Goal: Task Accomplishment & Management: Manage account settings

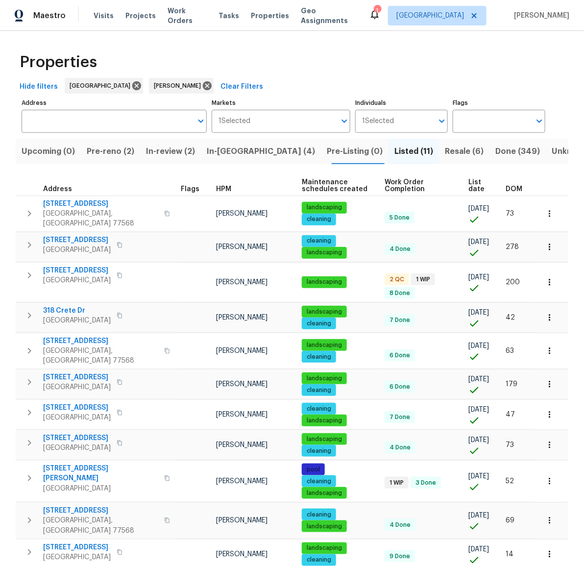
click at [128, 151] on span "Pre-reno (2)" at bounding box center [111, 152] width 48 height 14
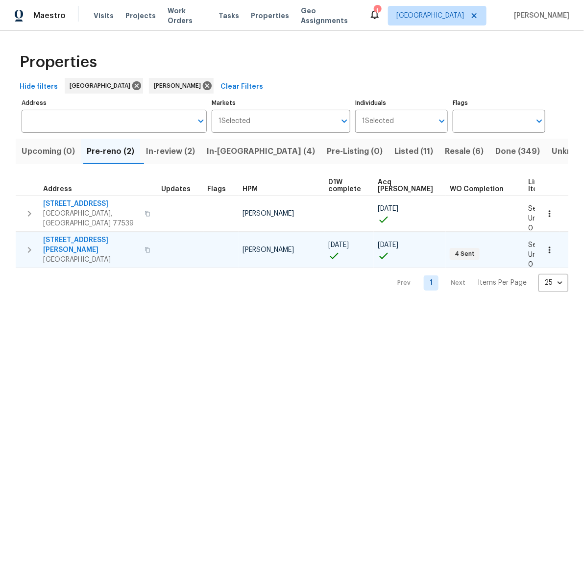
click at [75, 235] on span "10110 Willmont Rd" at bounding box center [91, 245] width 96 height 20
click at [395, 150] on span "Listed (11)" at bounding box center [414, 152] width 39 height 14
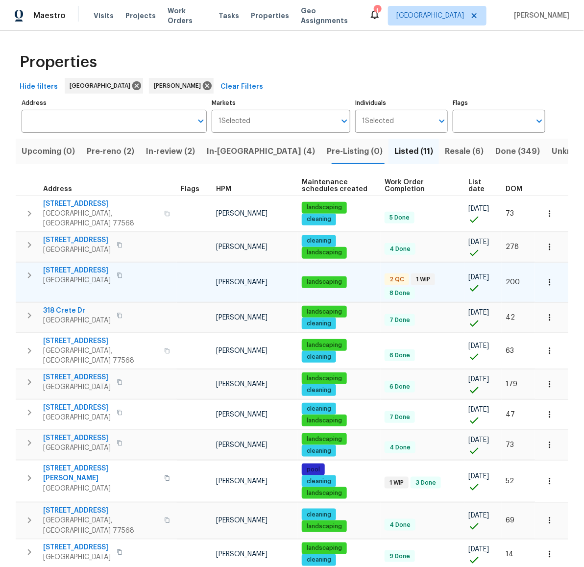
click at [64, 266] on span "[STREET_ADDRESS]" at bounding box center [77, 271] width 68 height 10
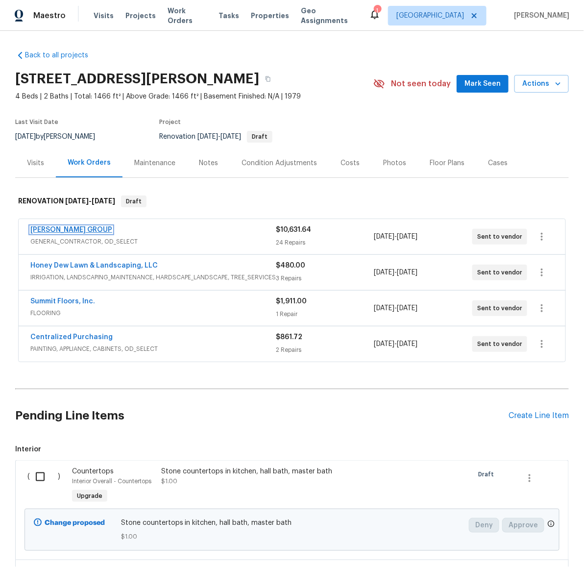
click at [64, 227] on link "[PERSON_NAME] GROUP" at bounding box center [71, 229] width 82 height 7
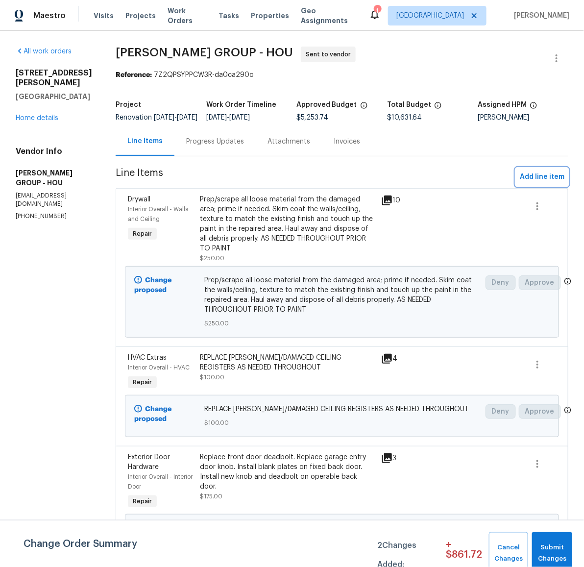
click at [534, 183] on span "Add line item" at bounding box center [542, 177] width 45 height 12
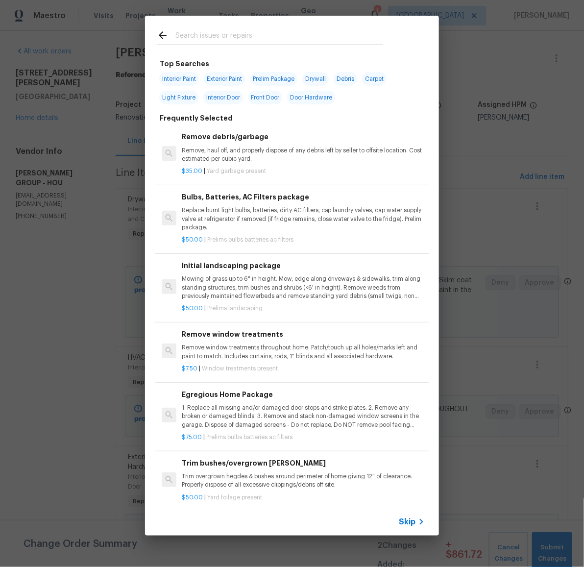
click at [206, 34] on input "text" at bounding box center [280, 36] width 208 height 15
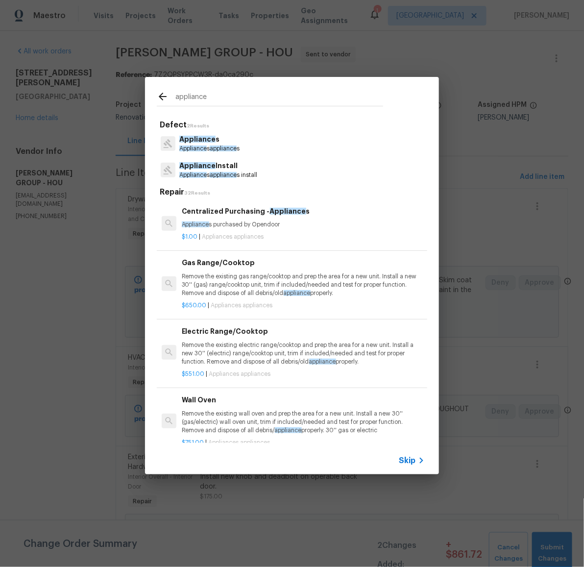
type input "appliance"
click at [190, 169] on span "Appliance" at bounding box center [197, 165] width 36 height 7
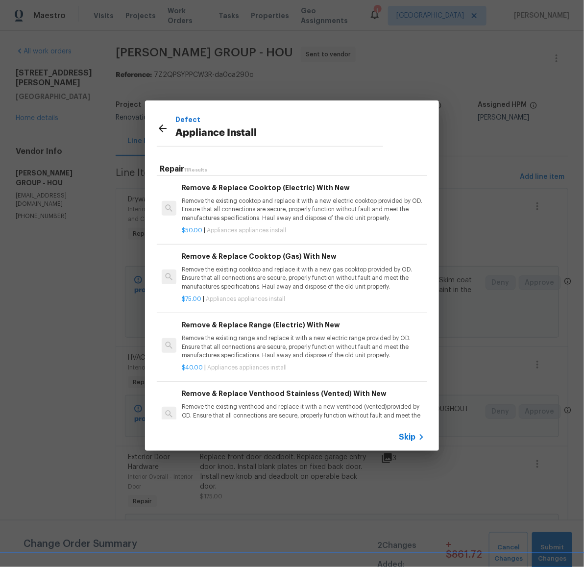
scroll to position [306, 0]
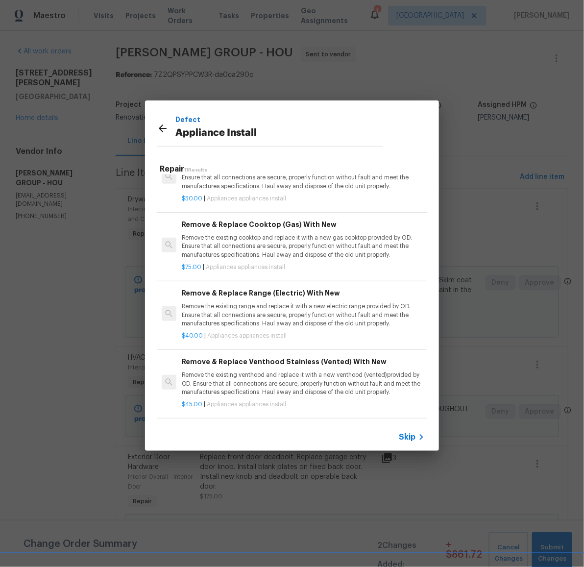
click at [275, 307] on p "Remove the existing range and replace it with a new electric range provided by …" at bounding box center [303, 314] width 243 height 25
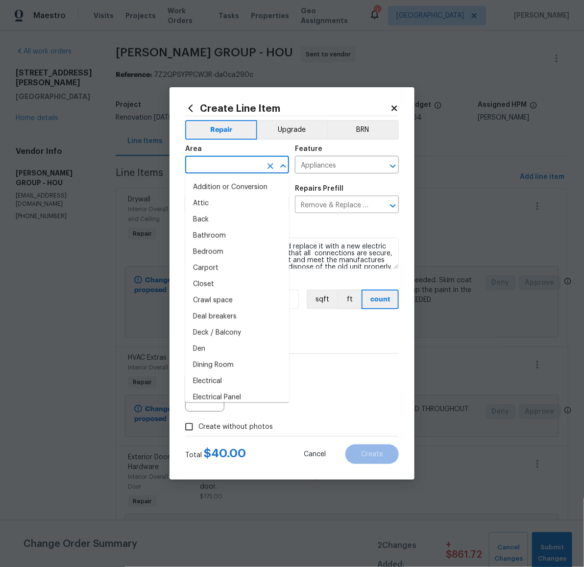
click at [233, 164] on input "text" at bounding box center [223, 165] width 76 height 15
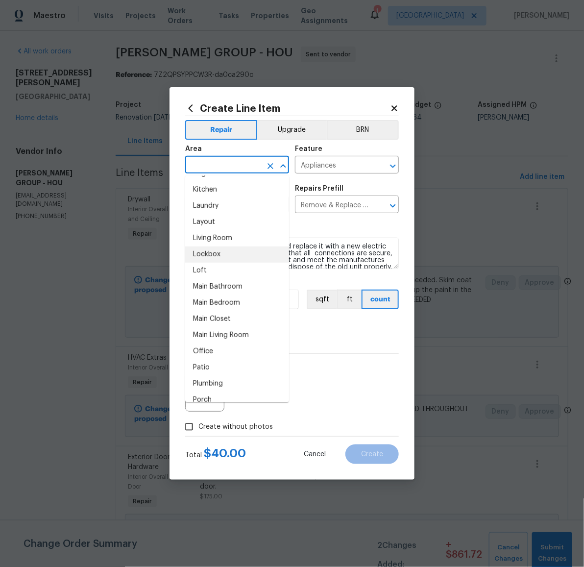
scroll to position [427, 0]
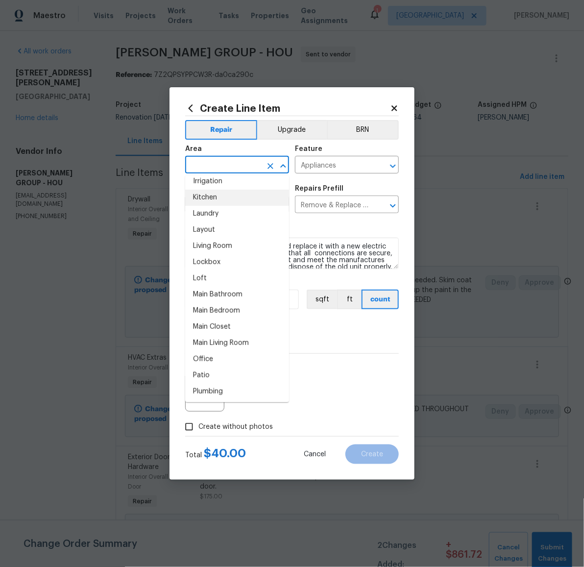
click at [221, 199] on li "Kitchen" at bounding box center [237, 198] width 104 height 16
type input "Kitchen"
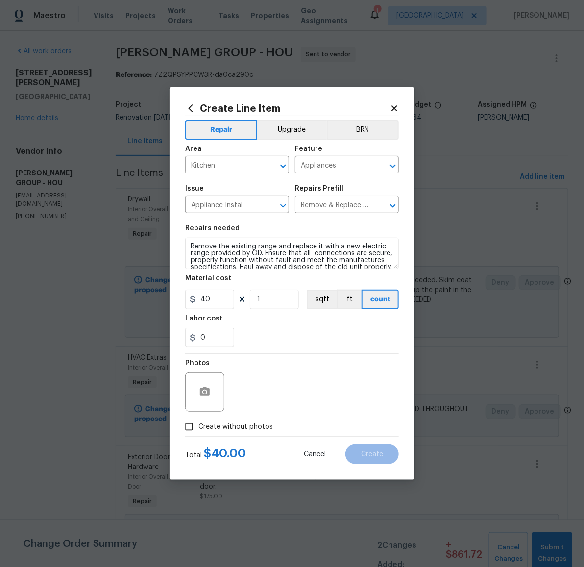
click at [239, 425] on span "Create without photos" at bounding box center [236, 427] width 75 height 10
click at [199, 425] on input "Create without photos" at bounding box center [189, 427] width 19 height 19
checkbox input "true"
click at [298, 388] on textarea at bounding box center [315, 392] width 167 height 39
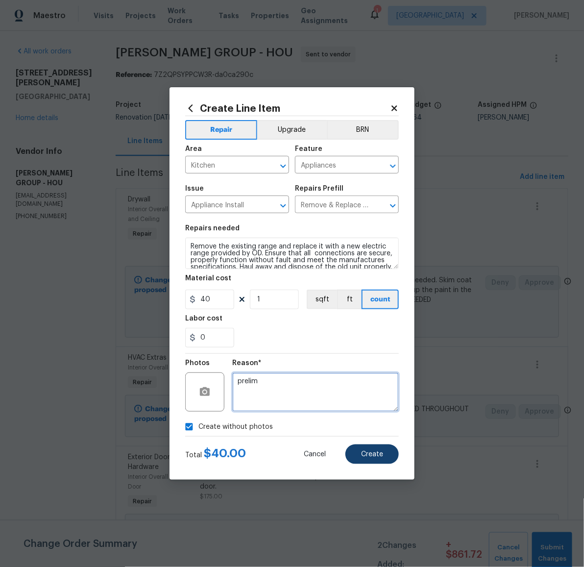
type textarea "prelim"
click at [363, 452] on span "Create" at bounding box center [372, 454] width 22 height 7
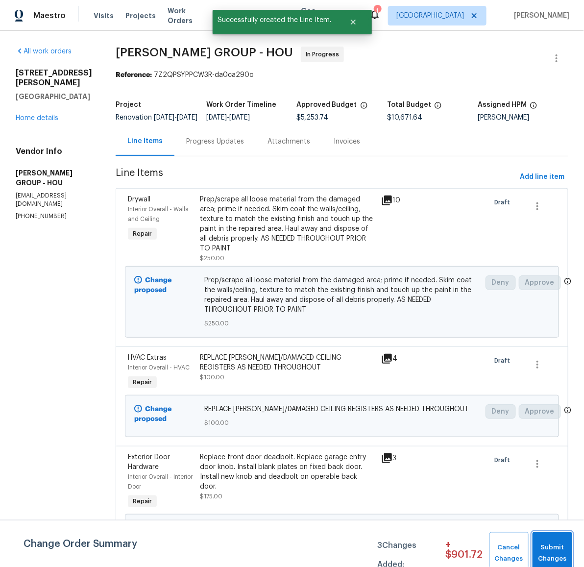
click at [548, 551] on span "Submit Changes" at bounding box center [553, 553] width 30 height 23
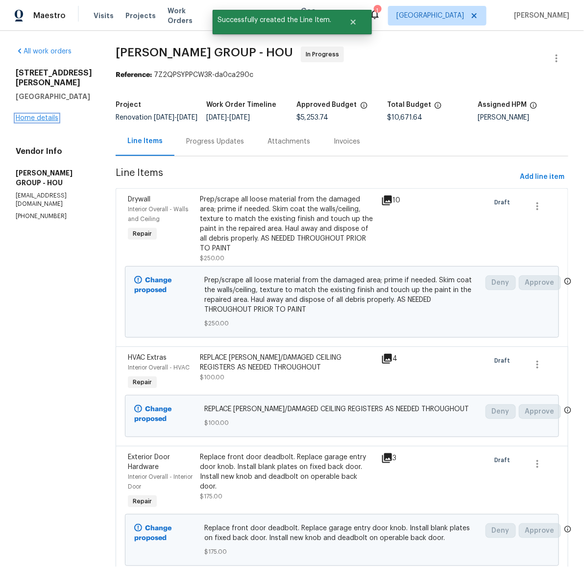
click at [33, 115] on link "Home details" at bounding box center [37, 118] width 43 height 7
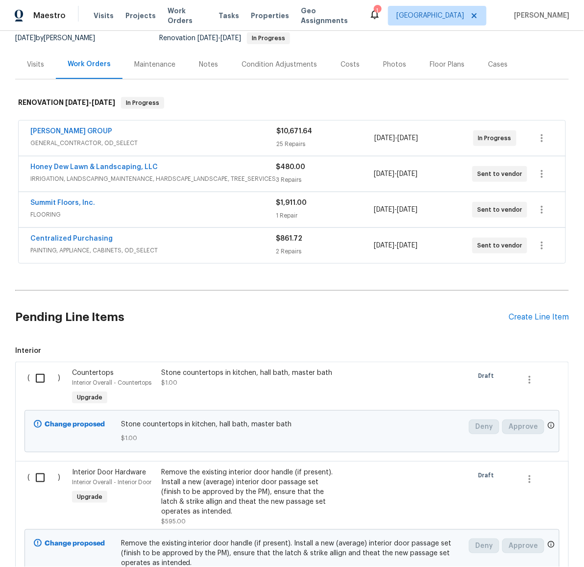
scroll to position [28, 0]
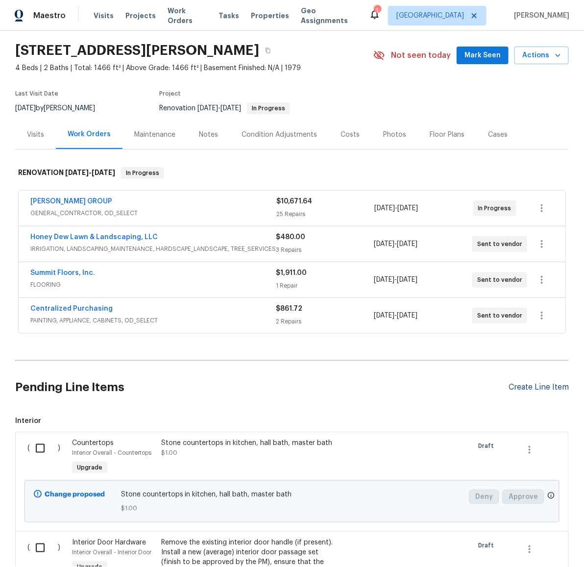
click at [534, 387] on div "Create Line Item" at bounding box center [539, 387] width 60 height 9
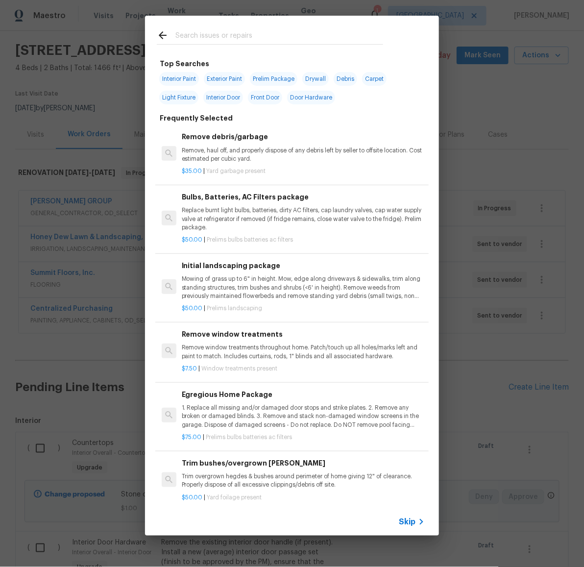
click at [233, 36] on input "text" at bounding box center [280, 36] width 208 height 15
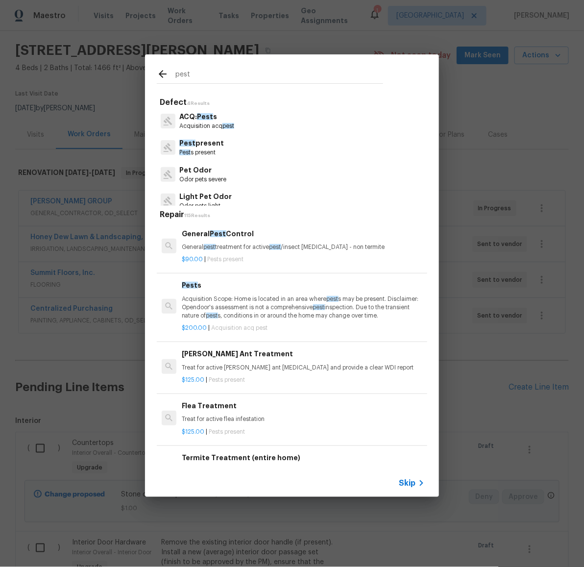
type input "pest"
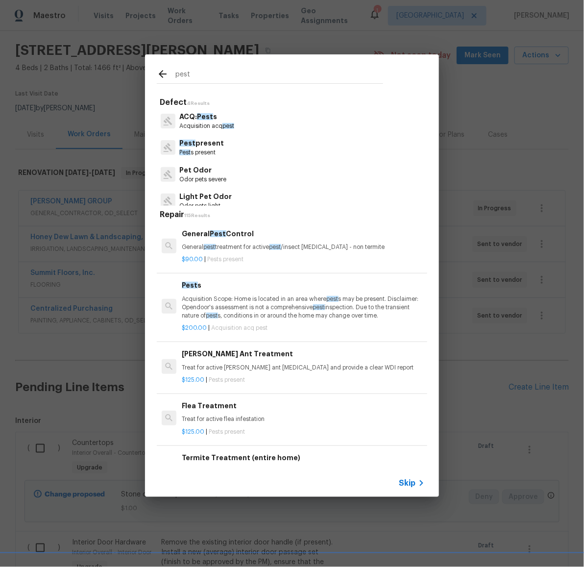
click at [193, 142] on p "Pest present" at bounding box center [201, 143] width 45 height 10
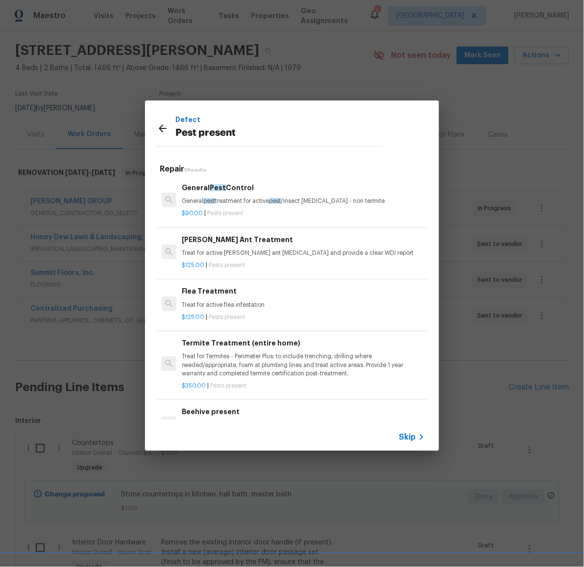
click at [202, 298] on div "Flea Treatment Treat for active flea infestation" at bounding box center [303, 298] width 243 height 24
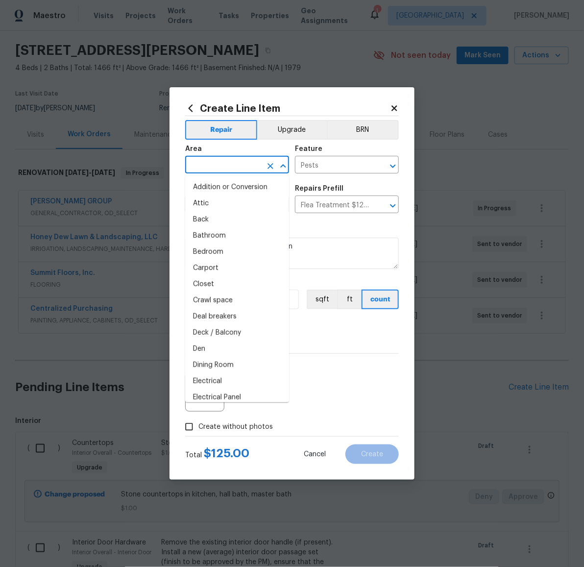
click at [243, 170] on input "text" at bounding box center [223, 165] width 76 height 15
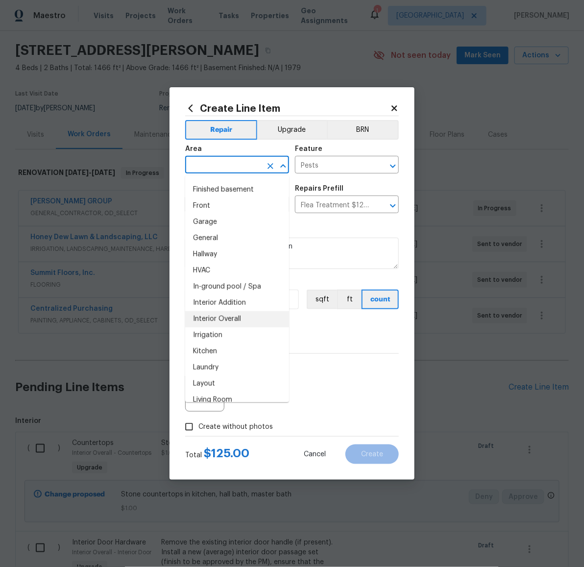
click at [242, 312] on li "Interior Overall" at bounding box center [237, 319] width 104 height 16
type input "Interior Overall"
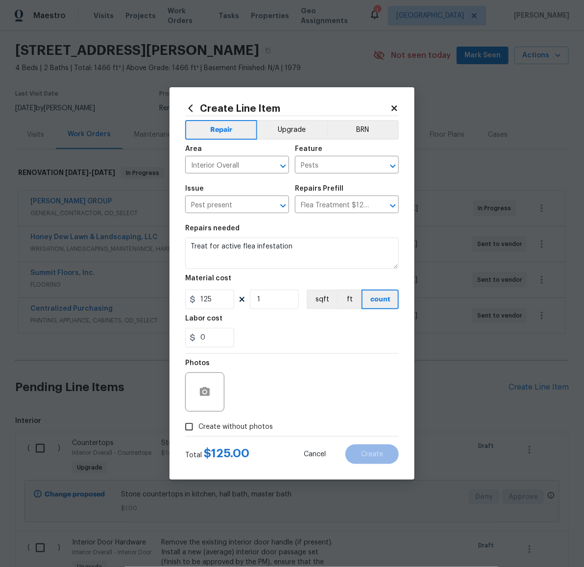
click at [238, 428] on span "Create without photos" at bounding box center [236, 427] width 75 height 10
click at [199, 428] on input "Create without photos" at bounding box center [189, 427] width 19 height 19
checkbox input "true"
click at [302, 392] on textarea at bounding box center [315, 392] width 167 height 39
type textarea "prelim"
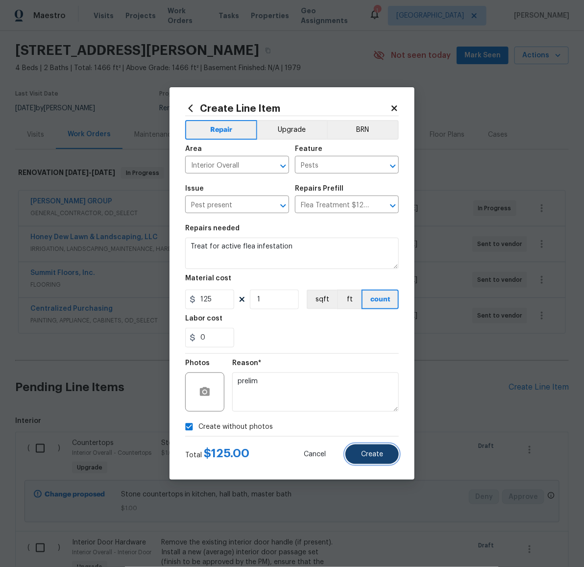
click at [382, 460] on button "Create" at bounding box center [372, 455] width 53 height 20
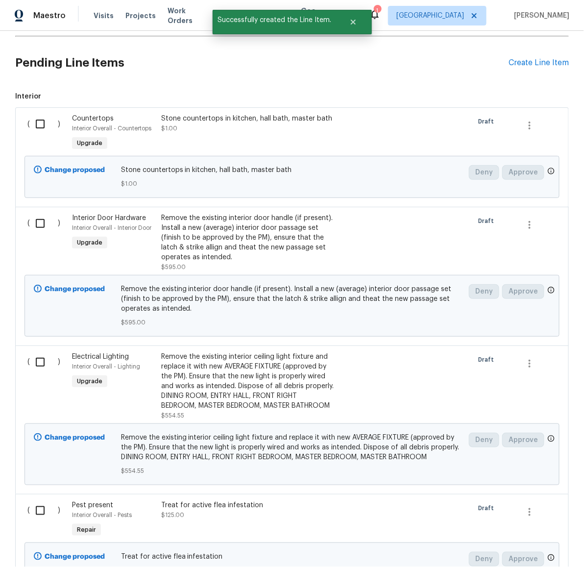
scroll to position [457, 0]
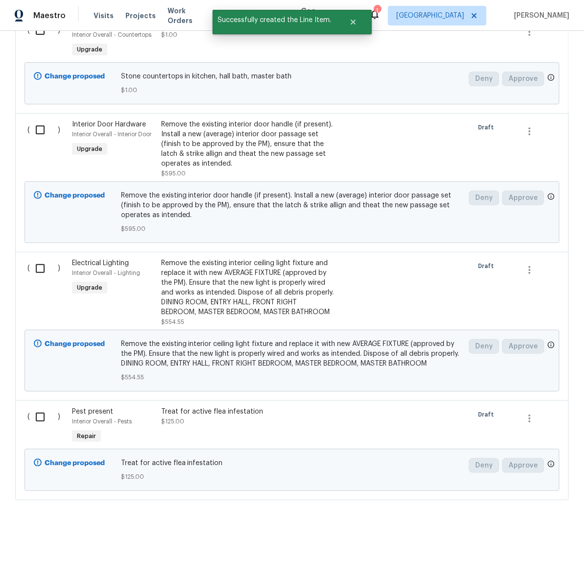
click at [36, 409] on input "checkbox" at bounding box center [44, 417] width 28 height 21
checkbox input "true"
click at [535, 541] on span "Create Work Order" at bounding box center [528, 543] width 65 height 12
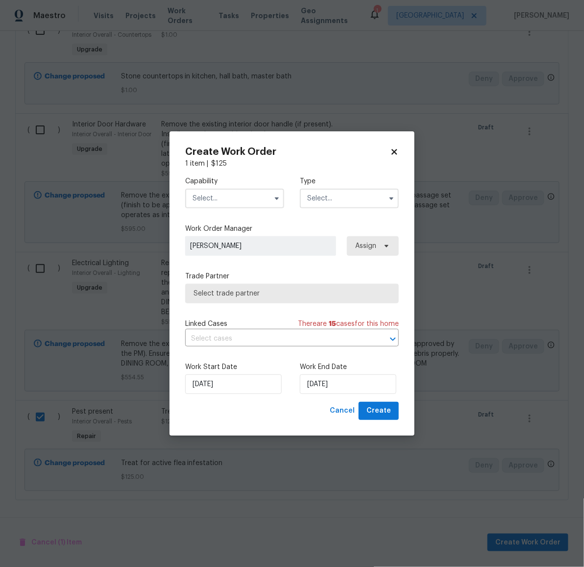
click at [257, 195] on input "text" at bounding box center [234, 199] width 99 height 20
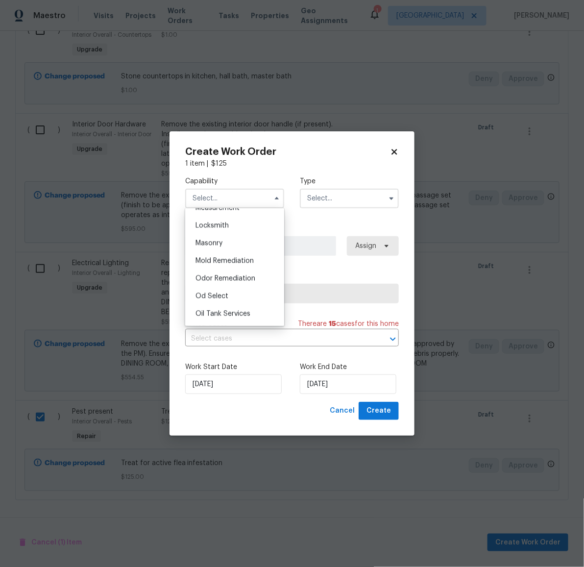
scroll to position [830, 0]
click at [220, 240] on div "Pests" at bounding box center [235, 232] width 94 height 18
type input "Pests"
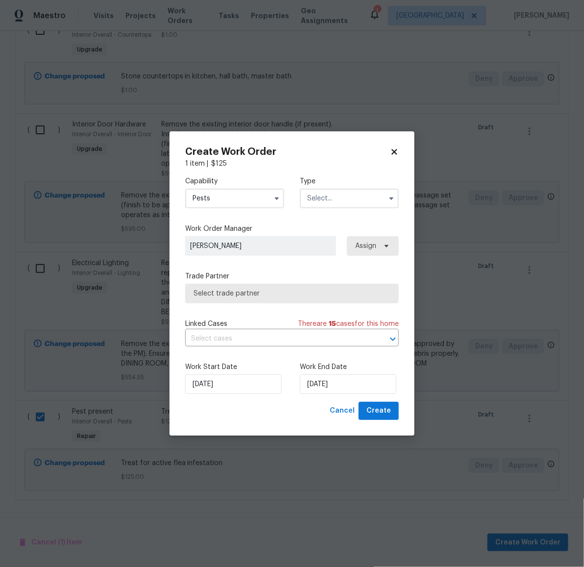
click at [311, 195] on input "text" at bounding box center [349, 199] width 99 height 20
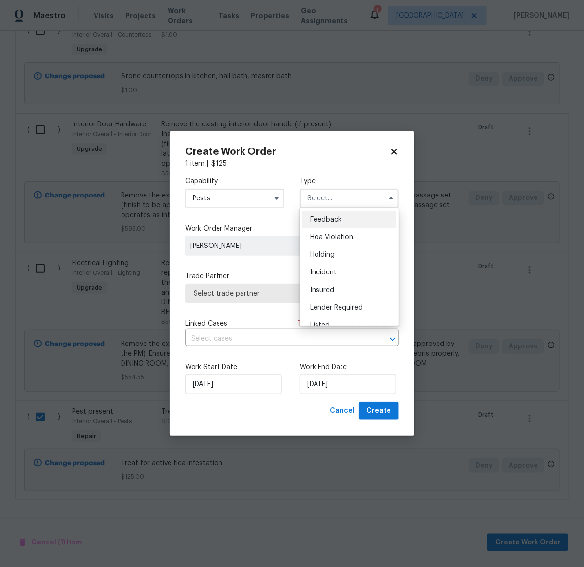
scroll to position [222, 0]
click at [340, 239] on div "Renovation" at bounding box center [349, 245] width 94 height 18
type input "Renovation"
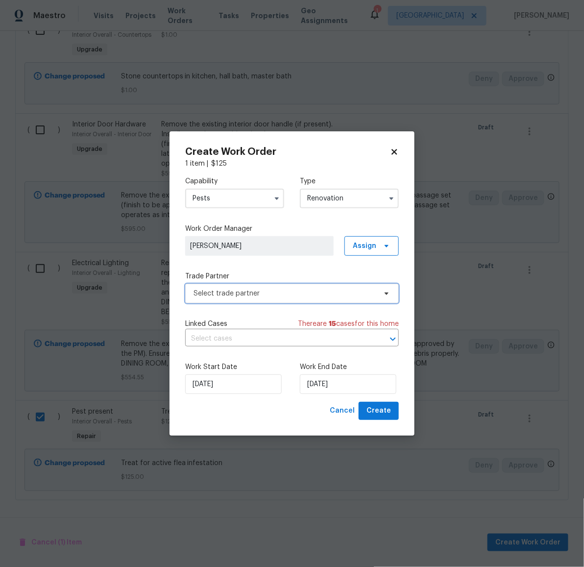
click at [308, 296] on span "Select trade partner" at bounding box center [285, 294] width 183 height 10
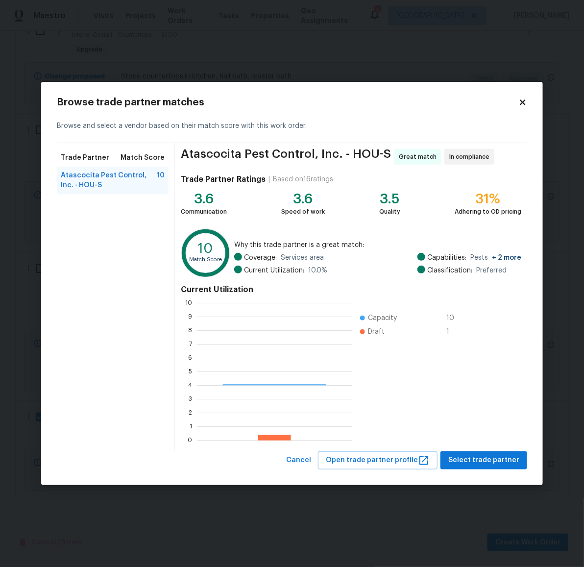
scroll to position [128, 146]
click at [495, 466] on span "Select trade partner" at bounding box center [484, 460] width 71 height 12
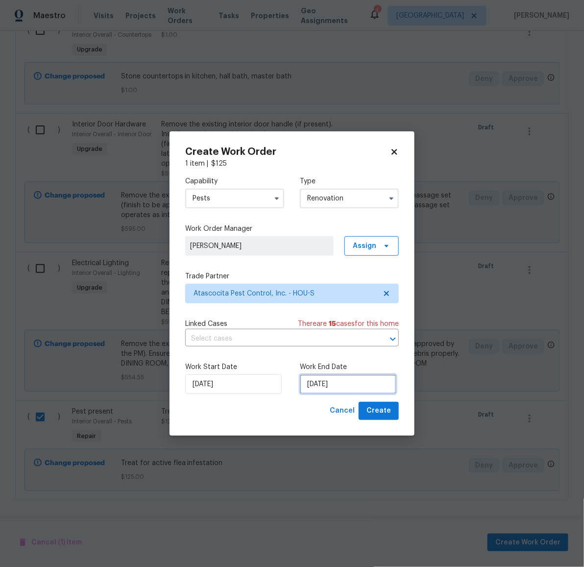
click at [338, 380] on input "[DATE]" at bounding box center [348, 385] width 97 height 20
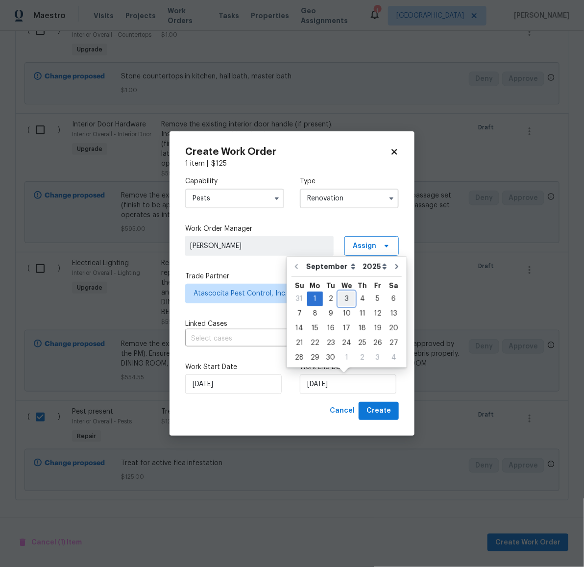
click at [350, 297] on div "3" at bounding box center [347, 299] width 16 height 14
type input "9/3/2025"
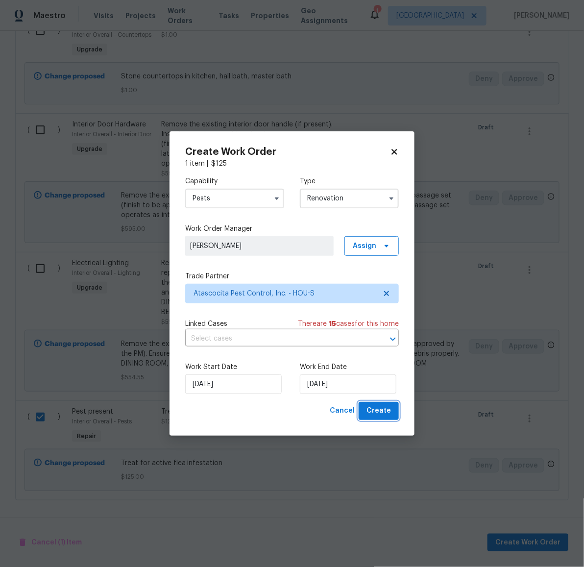
click at [384, 420] on button "Create" at bounding box center [379, 411] width 40 height 18
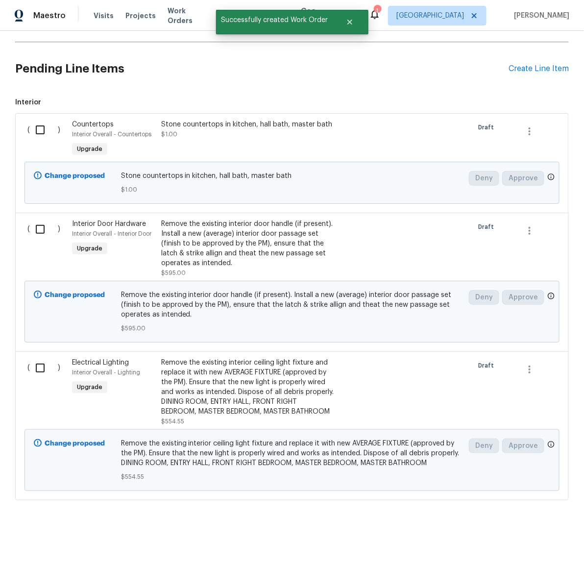
scroll to position [0, 0]
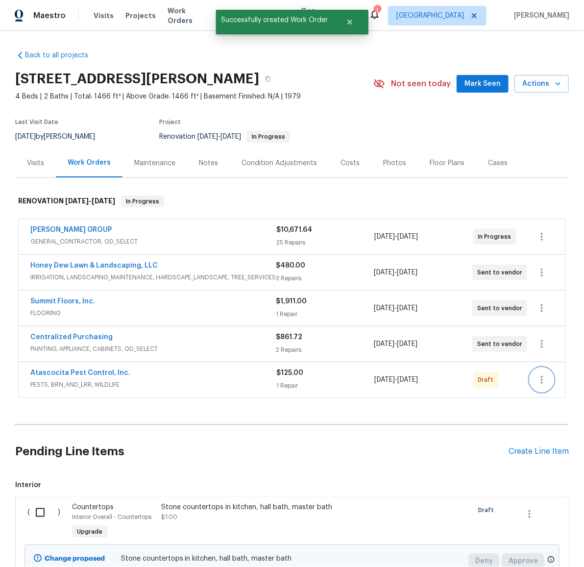
click at [541, 384] on icon "button" at bounding box center [542, 380] width 12 height 12
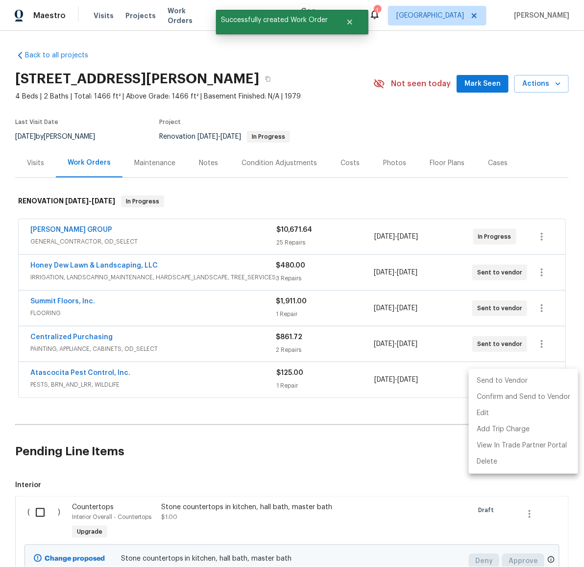
click at [500, 382] on li "Send to Vendor" at bounding box center [523, 381] width 109 height 16
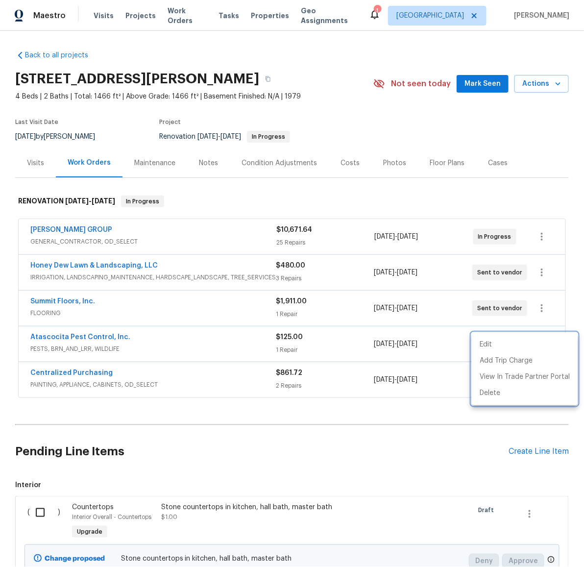
click at [282, 190] on div at bounding box center [292, 283] width 584 height 567
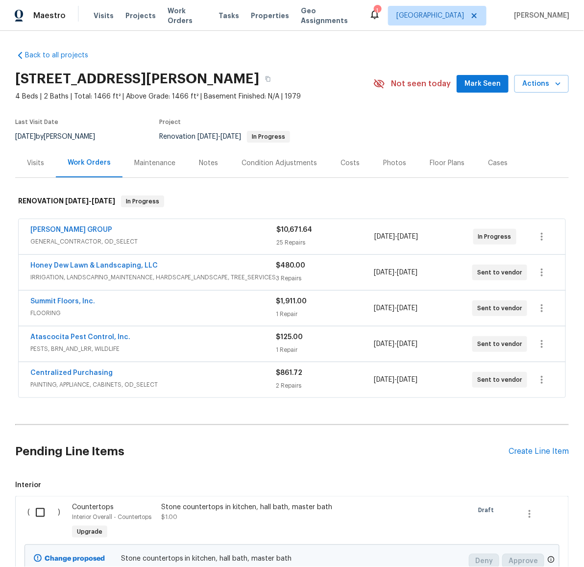
click at [206, 164] on div "Notes" at bounding box center [208, 163] width 19 height 10
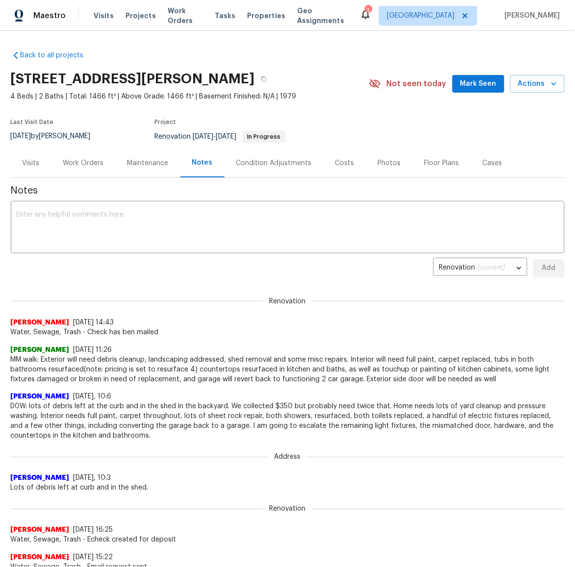
click at [71, 163] on div "Work Orders" at bounding box center [83, 163] width 41 height 10
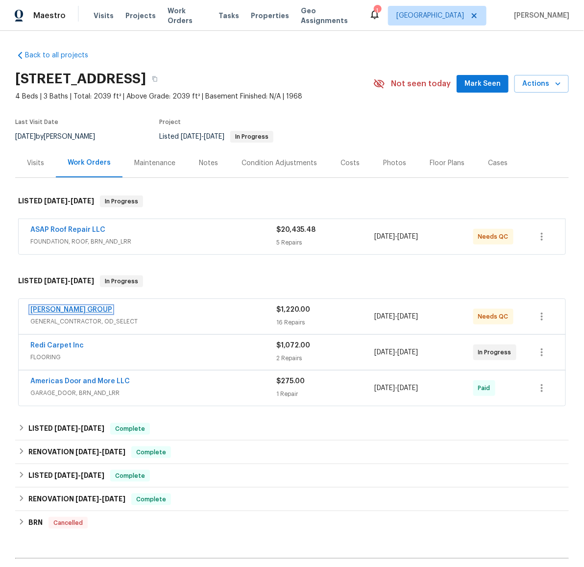
click at [75, 308] on link "[PERSON_NAME] GROUP" at bounding box center [71, 309] width 82 height 7
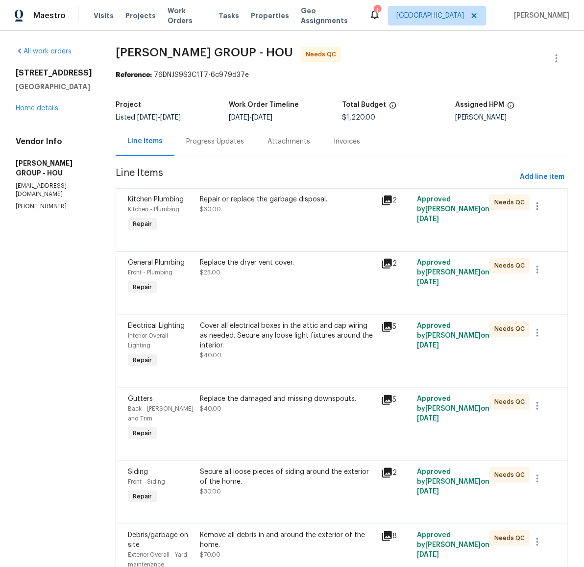
click at [250, 201] on div "Repair or replace the garbage disposal." at bounding box center [288, 200] width 175 height 10
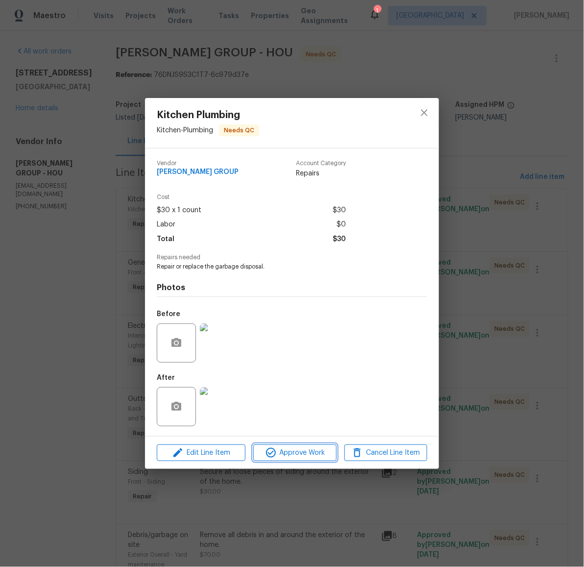
click at [302, 454] on span "Approve Work" at bounding box center [294, 453] width 77 height 12
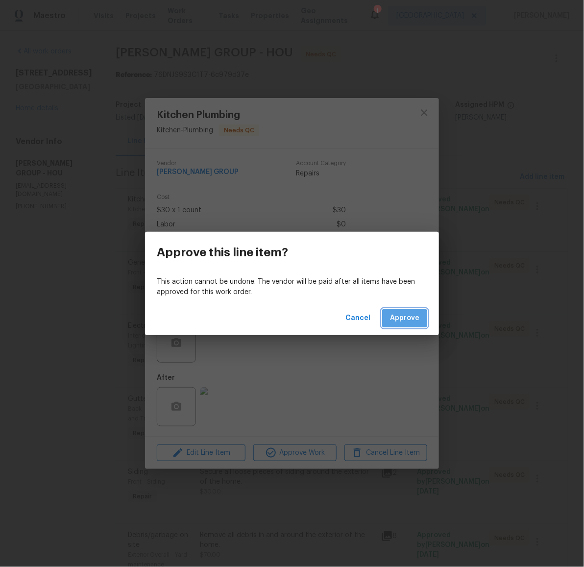
click at [390, 321] on button "Approve" at bounding box center [404, 318] width 45 height 18
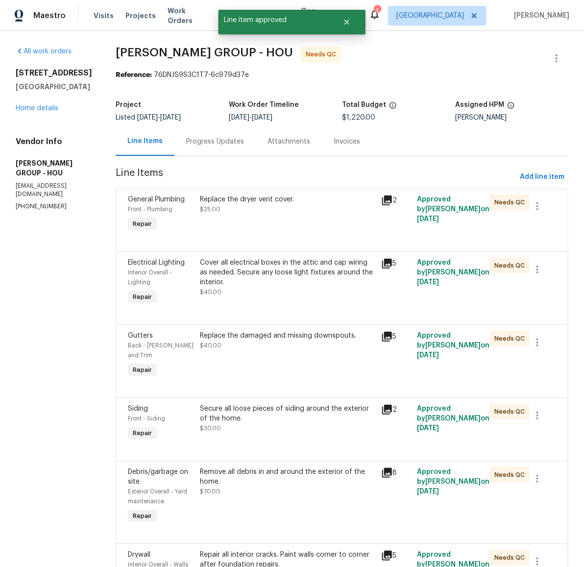
click at [241, 204] on div "Replace the dryer vent cover." at bounding box center [288, 200] width 175 height 10
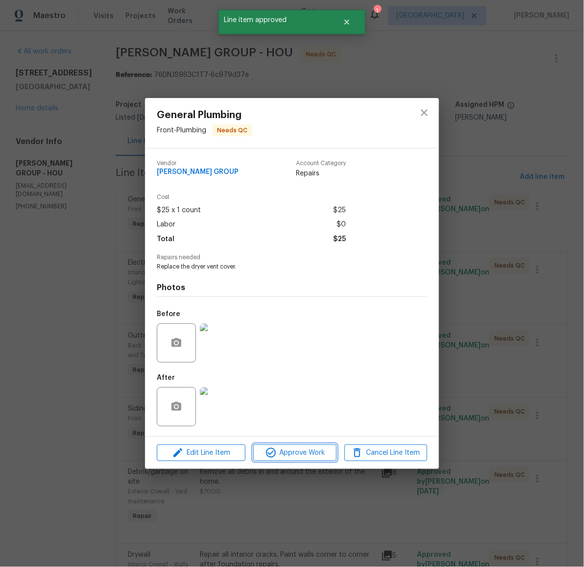
click at [302, 454] on span "Approve Work" at bounding box center [294, 453] width 77 height 12
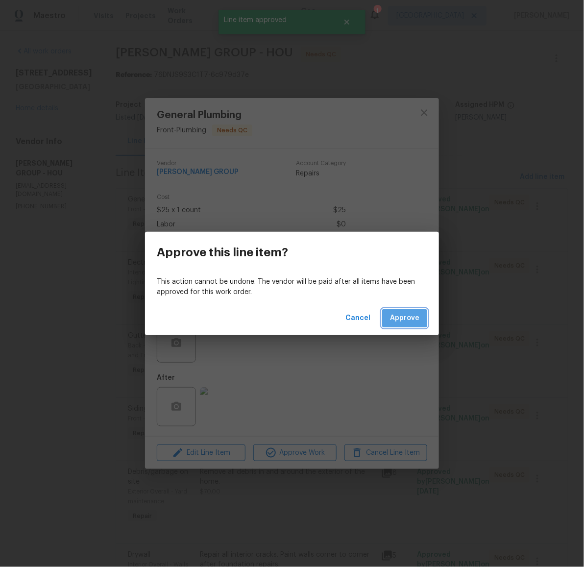
click at [398, 311] on button "Approve" at bounding box center [404, 318] width 45 height 18
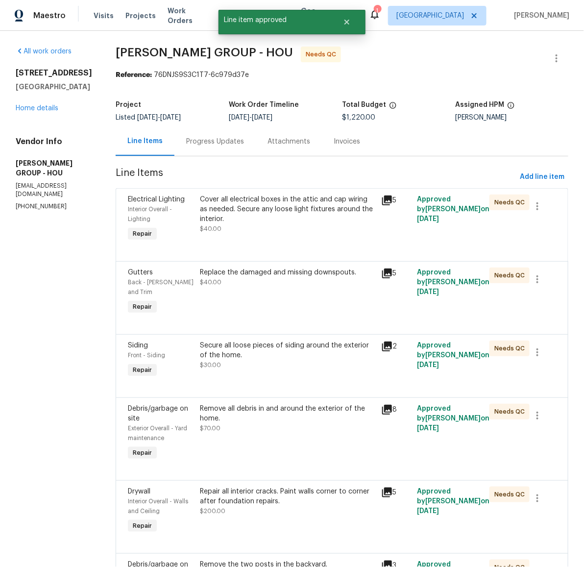
click at [271, 210] on div "Cover all electrical boxes in the attic and cap wiring as needed. Secure any lo…" at bounding box center [288, 209] width 175 height 29
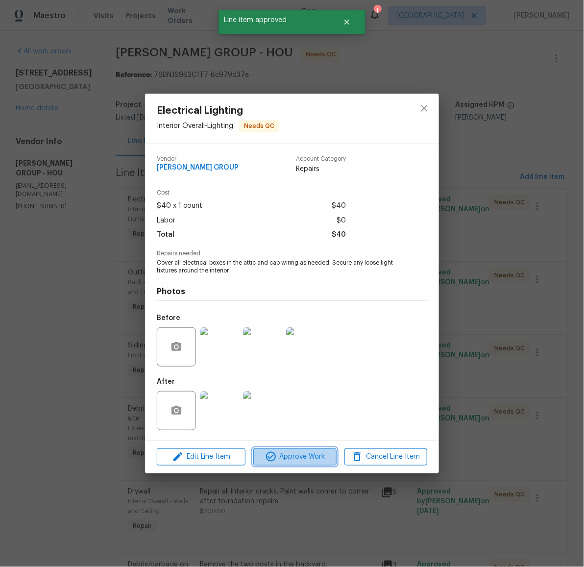
click at [314, 458] on span "Approve Work" at bounding box center [294, 457] width 77 height 12
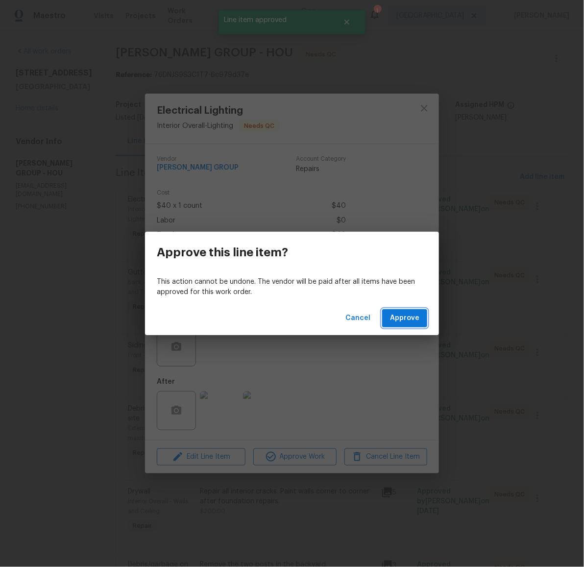
click at [396, 324] on span "Approve" at bounding box center [404, 318] width 29 height 12
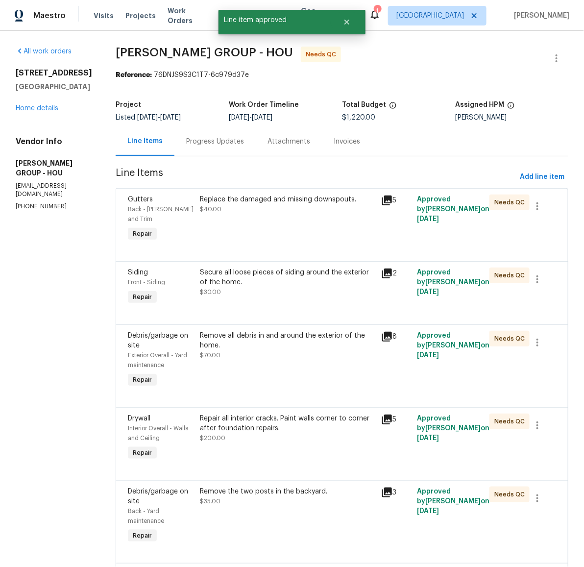
click at [265, 195] on div "Replace the damaged and missing downspouts." at bounding box center [288, 200] width 175 height 10
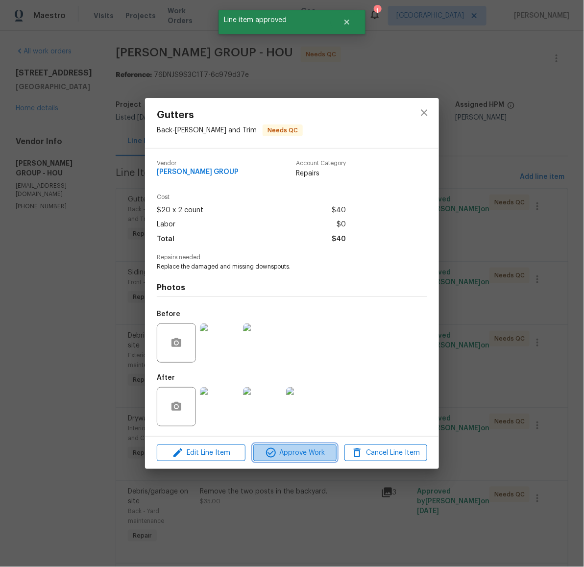
click at [298, 452] on span "Approve Work" at bounding box center [294, 453] width 77 height 12
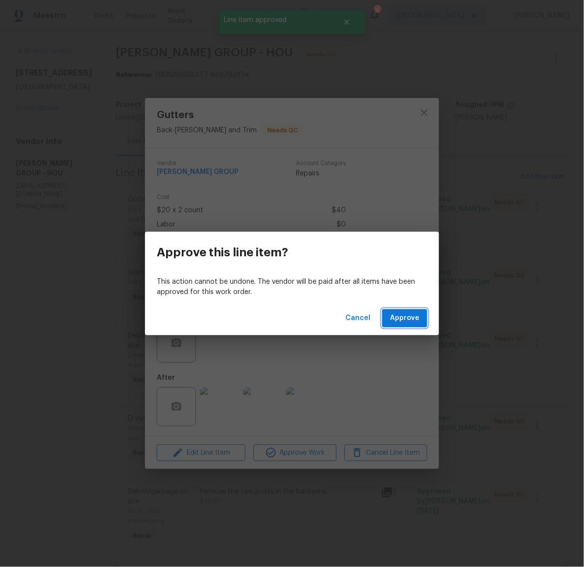
click at [397, 318] on span "Approve" at bounding box center [404, 318] width 29 height 12
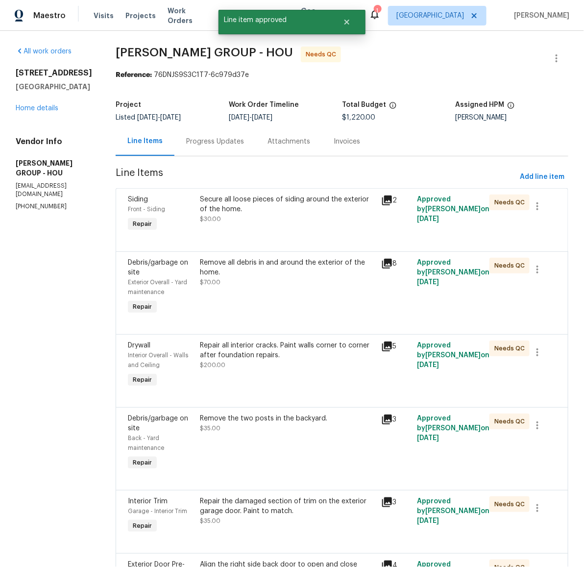
click at [264, 198] on div "Secure all loose pieces of siding around the exterior of the home." at bounding box center [288, 205] width 175 height 20
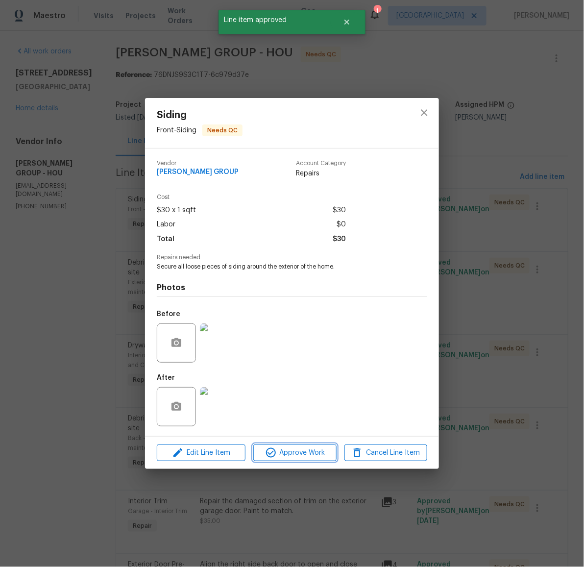
click at [308, 453] on span "Approve Work" at bounding box center [294, 453] width 77 height 12
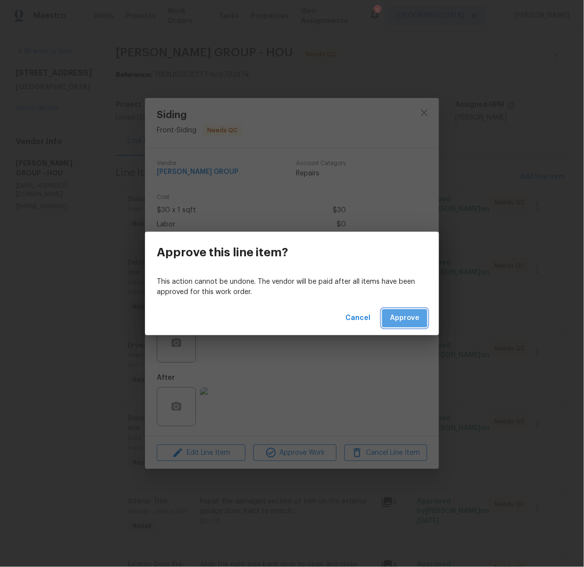
click at [402, 317] on span "Approve" at bounding box center [404, 318] width 29 height 12
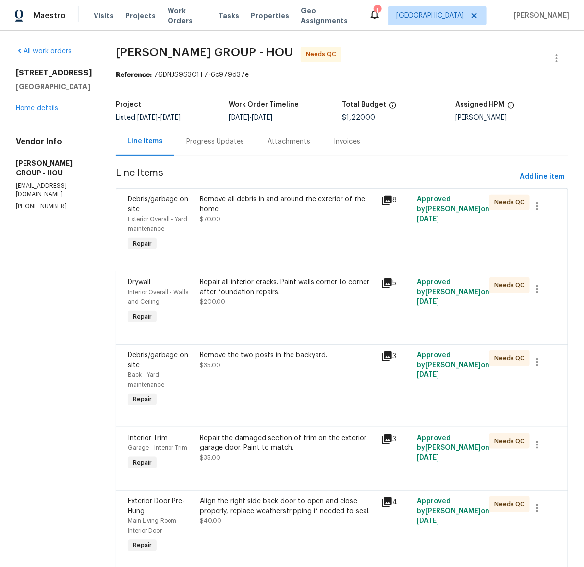
click at [271, 205] on div "Remove all debris in and around the exterior of the home." at bounding box center [288, 205] width 175 height 20
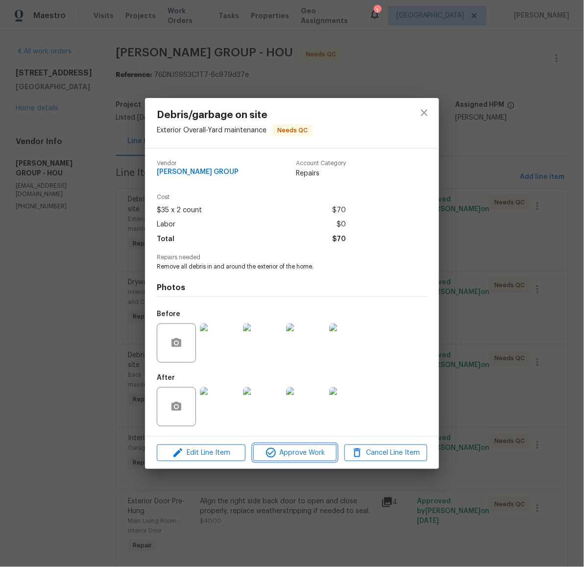
click at [286, 450] on span "Approve Work" at bounding box center [294, 453] width 77 height 12
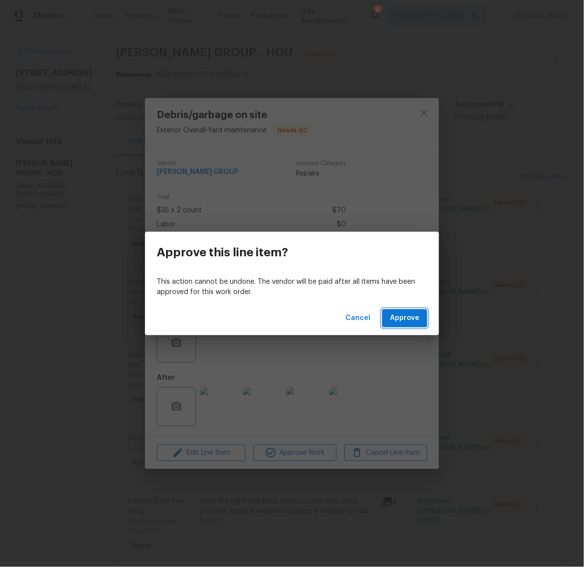
click at [406, 321] on span "Approve" at bounding box center [404, 318] width 29 height 12
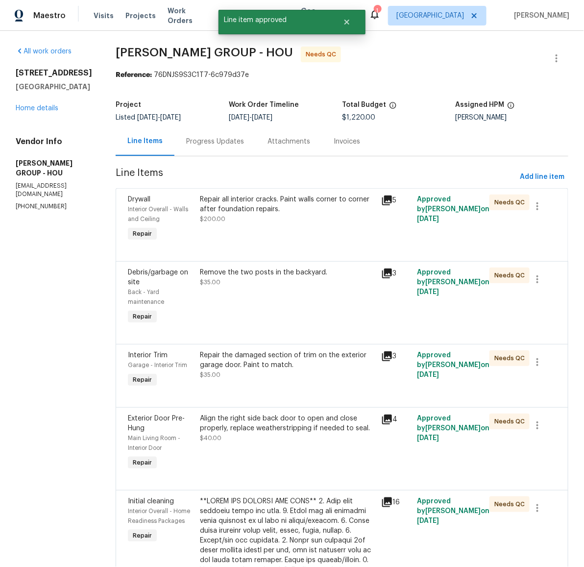
click at [260, 206] on div "Repair all interior cracks. Paint walls corner to corner after foundation repai…" at bounding box center [288, 205] width 175 height 20
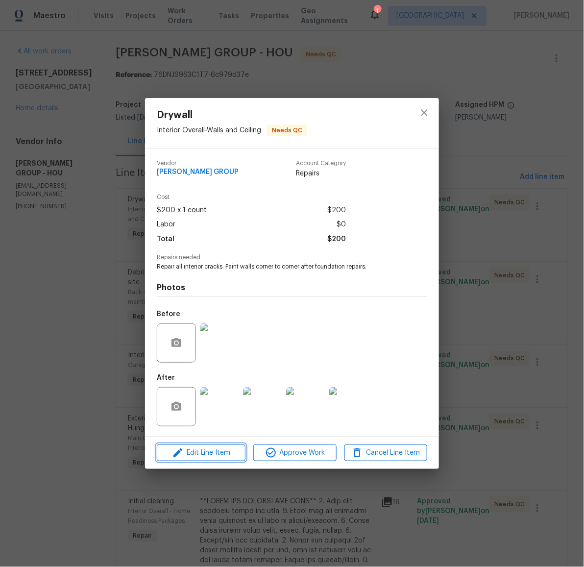
click at [224, 449] on span "Edit Line Item" at bounding box center [201, 453] width 83 height 12
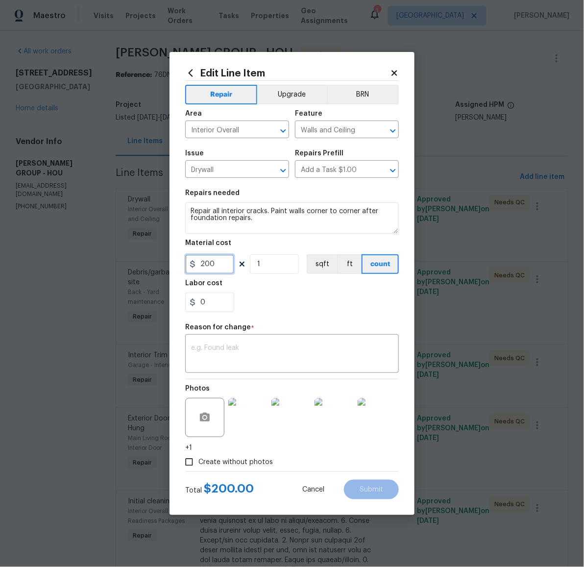
drag, startPoint x: 220, startPoint y: 261, endPoint x: 192, endPoint y: 260, distance: 28.0
click at [192, 260] on div "200" at bounding box center [209, 264] width 49 height 20
type input "500"
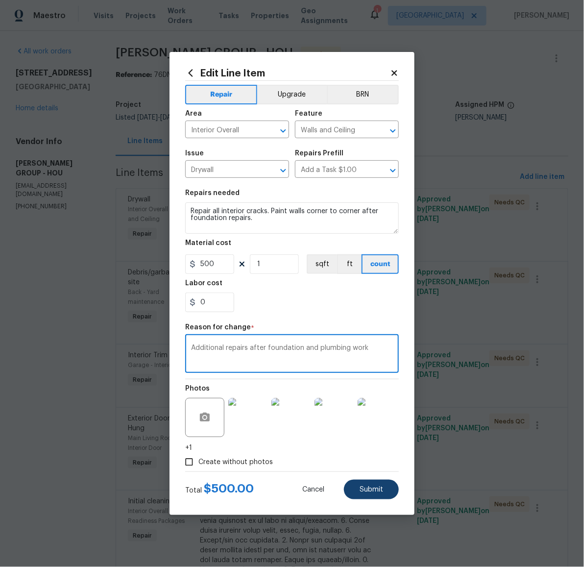
type textarea "Additional repairs after foundation and plumbing work"
click at [365, 495] on button "Submit" at bounding box center [371, 490] width 55 height 20
type input "200"
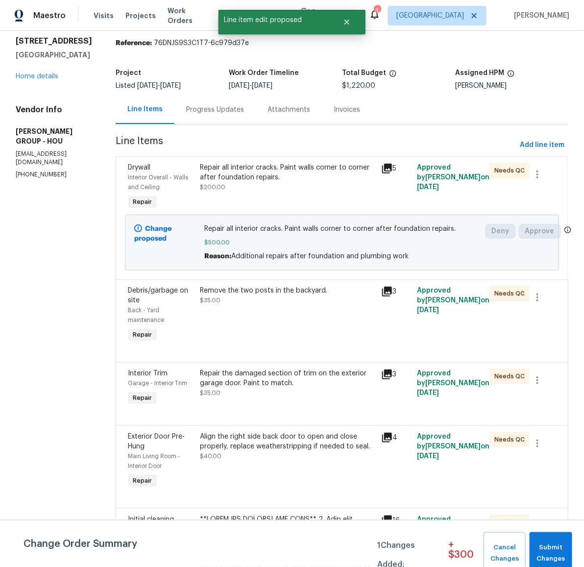
scroll to position [40, 0]
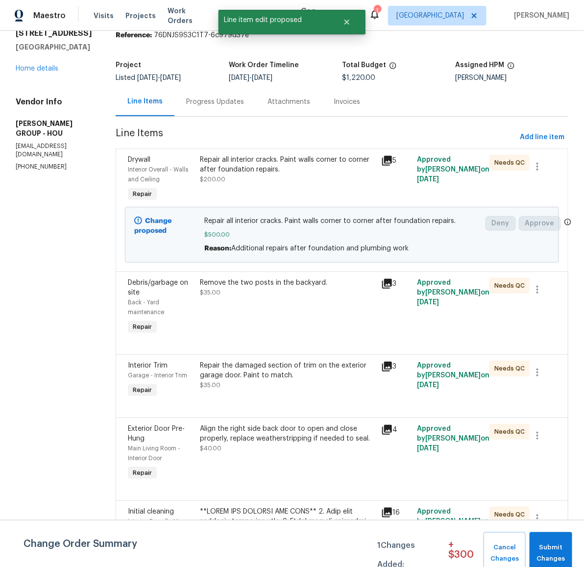
click at [263, 291] on div "Remove the two posts in the backyard. $35.00" at bounding box center [288, 288] width 175 height 20
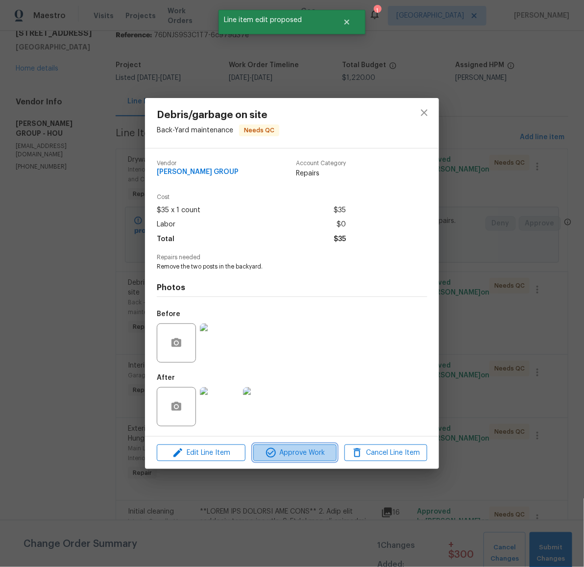
click at [309, 452] on span "Approve Work" at bounding box center [294, 453] width 77 height 12
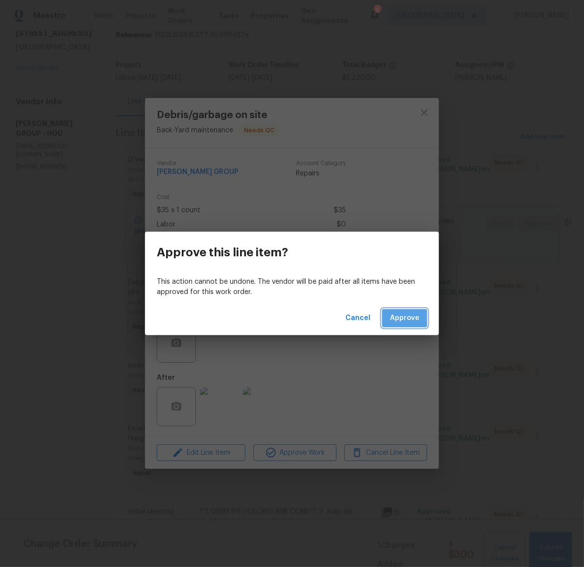
click at [399, 317] on span "Approve" at bounding box center [404, 318] width 29 height 12
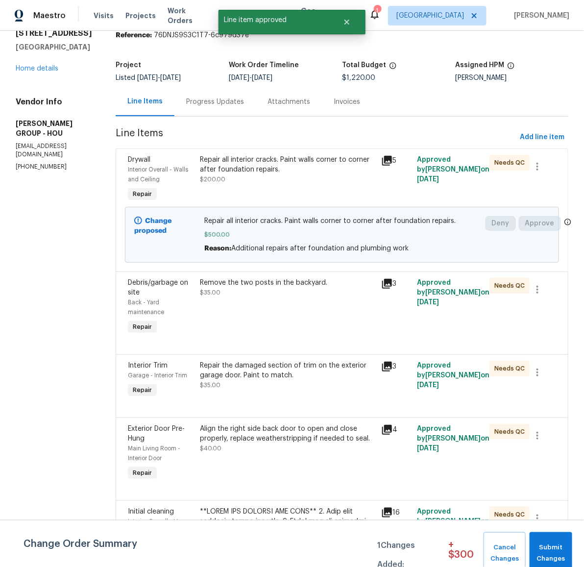
scroll to position [0, 0]
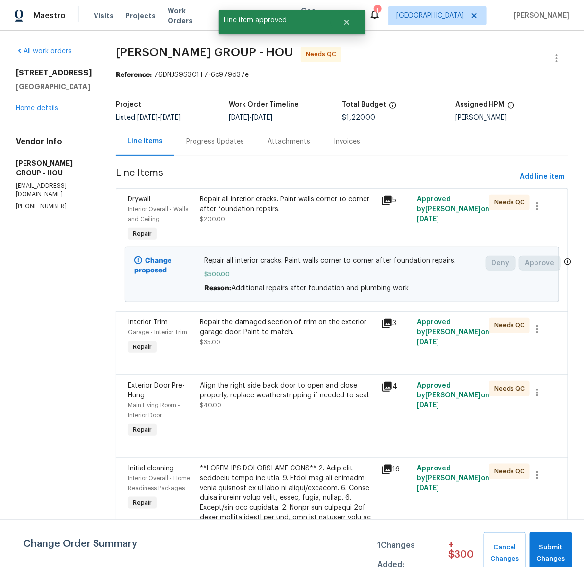
click at [268, 336] on div "Repair the damaged section of trim on the exterior garage door. Paint to match." at bounding box center [288, 328] width 175 height 20
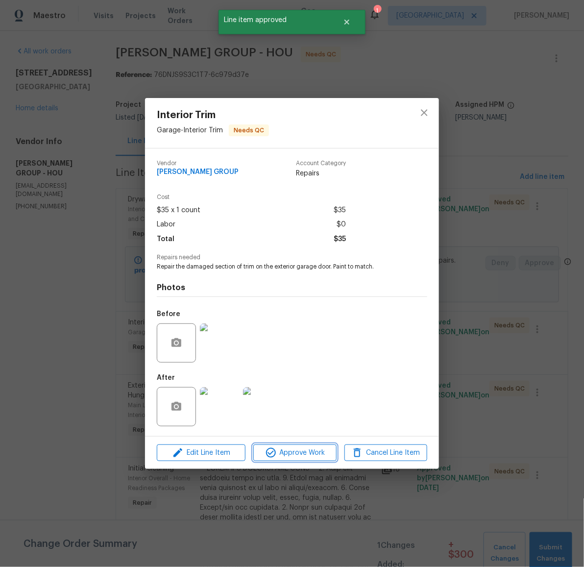
click at [304, 453] on span "Approve Work" at bounding box center [294, 453] width 77 height 12
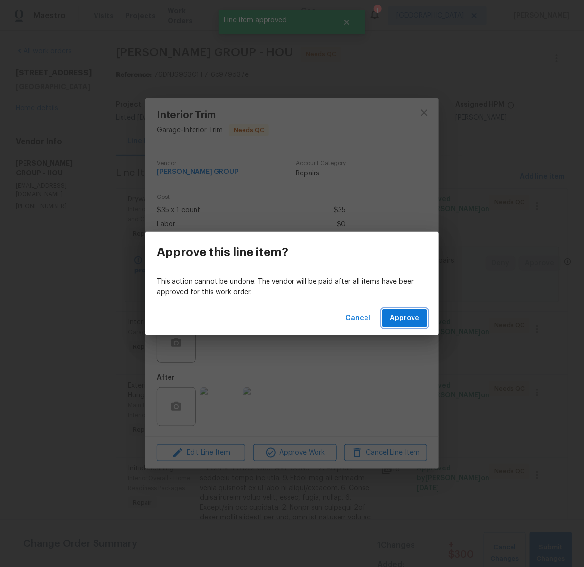
click at [397, 321] on span "Approve" at bounding box center [404, 318] width 29 height 12
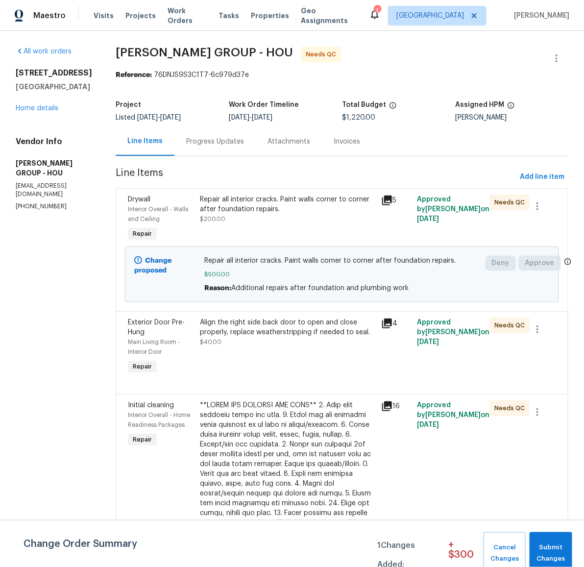
click at [288, 331] on div "Align the right side back door to open and close properly, replace weatherstrip…" at bounding box center [288, 328] width 175 height 20
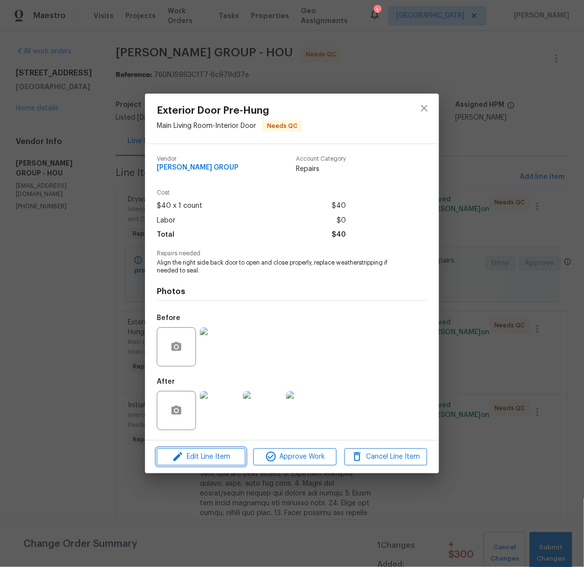
click at [226, 460] on span "Edit Line Item" at bounding box center [201, 457] width 83 height 12
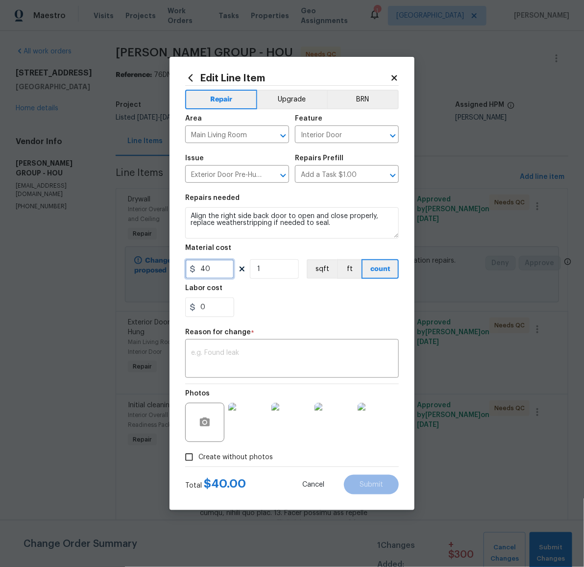
drag, startPoint x: 225, startPoint y: 272, endPoint x: 130, endPoint y: 264, distance: 94.9
click at [130, 264] on div "Edit Line Item Repair Upgrade BRN Area Main Living Room ​ Feature Interior Door…" at bounding box center [292, 283] width 584 height 567
type input "140"
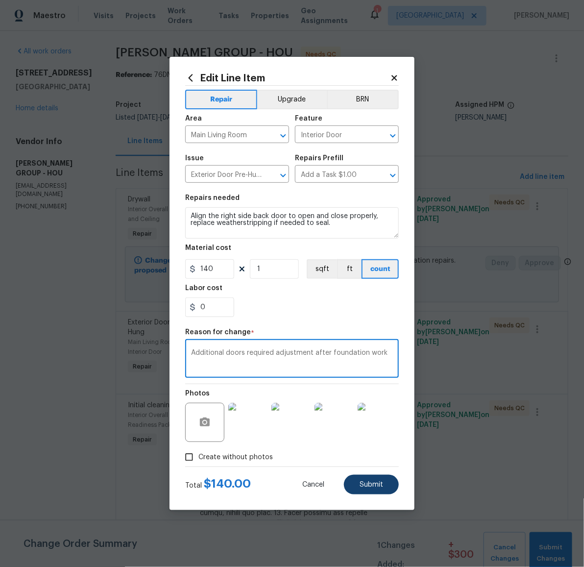
type textarea "Additional doors required adjustment after foundation work"
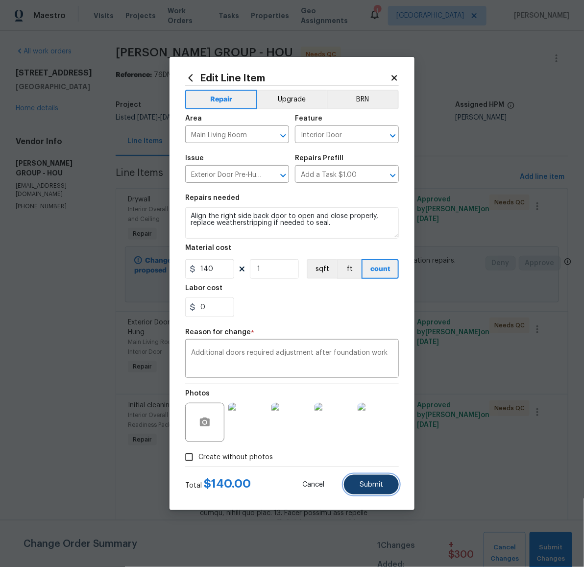
click at [363, 487] on span "Submit" at bounding box center [372, 484] width 24 height 7
type input "40"
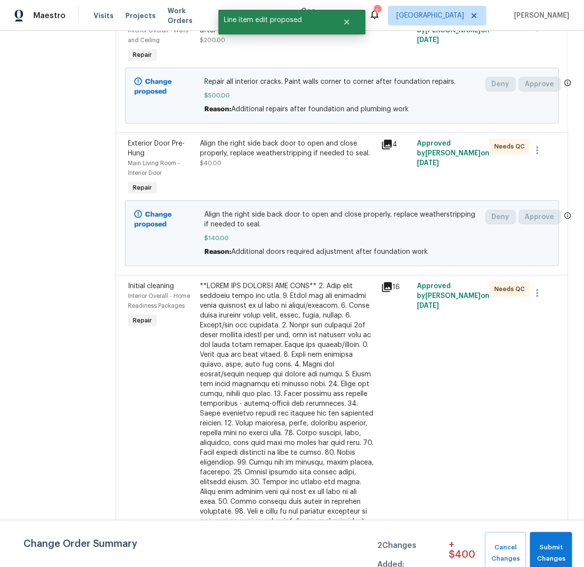
scroll to position [318, 0]
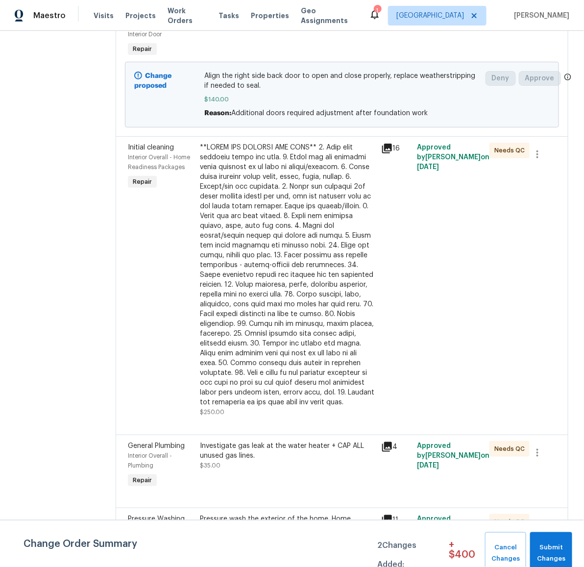
click at [308, 334] on div at bounding box center [288, 275] width 175 height 265
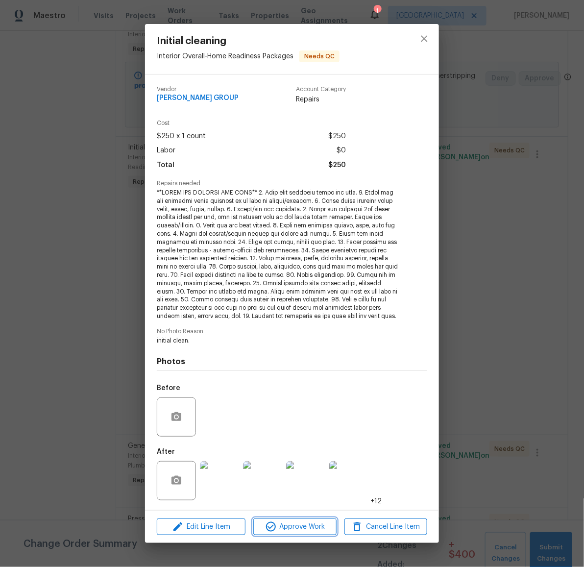
click at [279, 528] on span "Approve Work" at bounding box center [294, 527] width 77 height 12
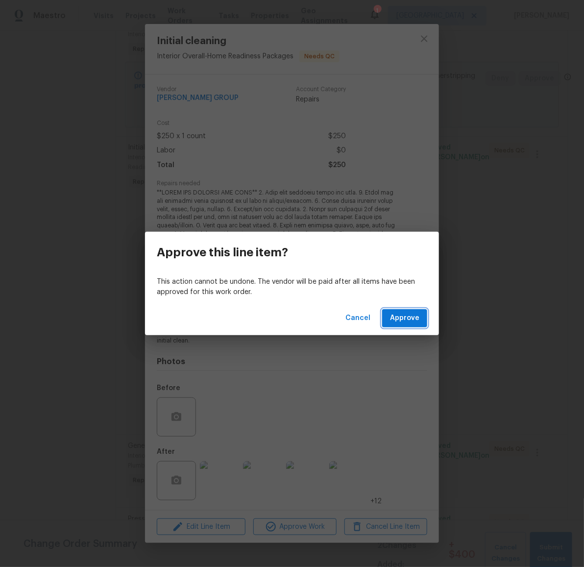
click at [394, 316] on span "Approve" at bounding box center [404, 318] width 29 height 12
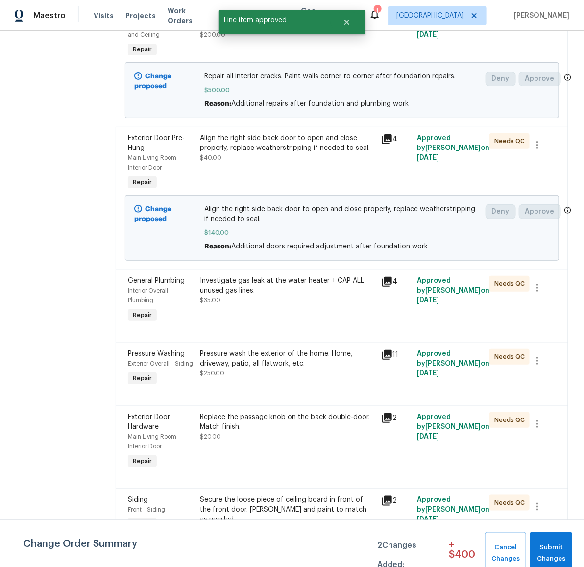
scroll to position [254, 0]
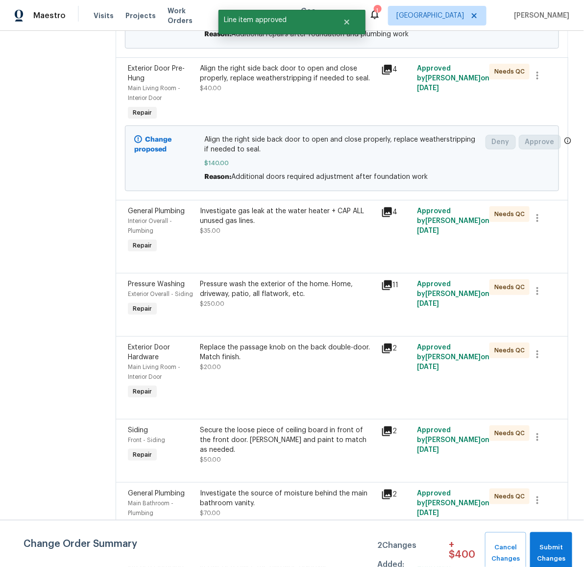
click at [236, 223] on div "Investigate gas leak at the water heater + CAP ALL unused gas lines." at bounding box center [288, 216] width 175 height 20
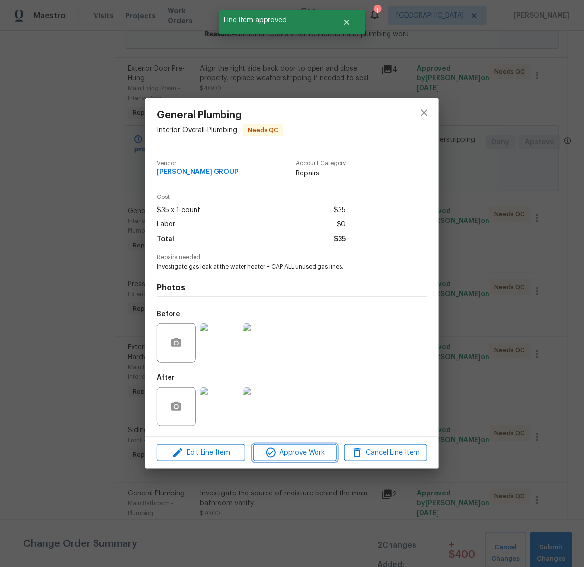
click at [298, 449] on span "Approve Work" at bounding box center [294, 453] width 77 height 12
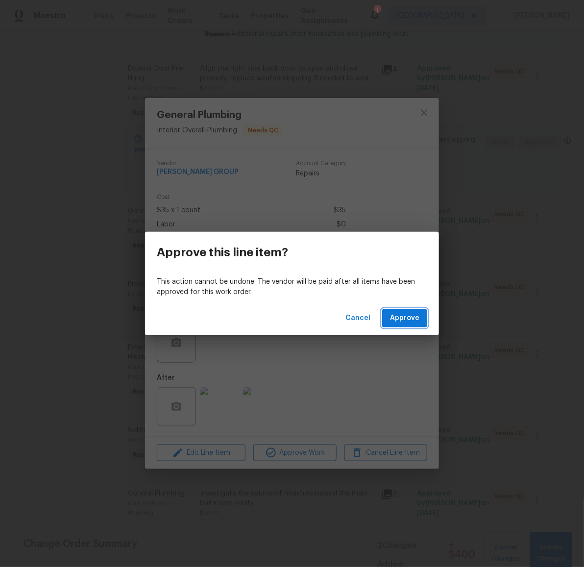
click at [398, 325] on button "Approve" at bounding box center [404, 318] width 45 height 18
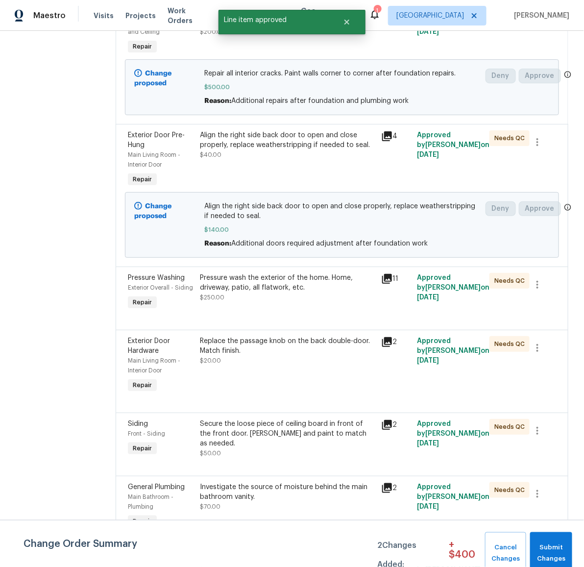
scroll to position [195, 0]
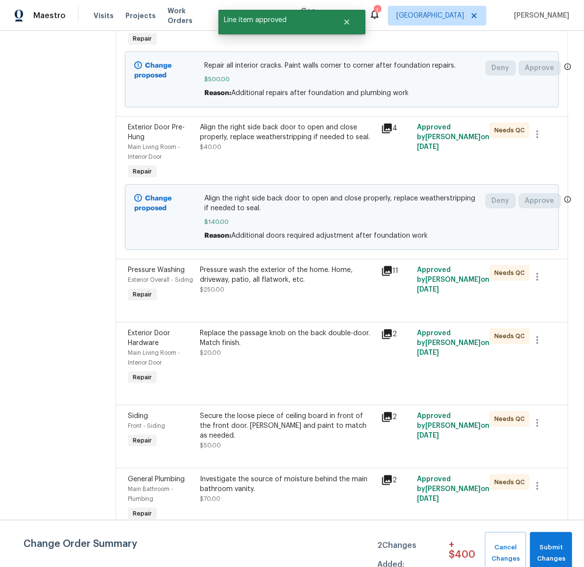
click at [257, 287] on div "Pressure wash the exterior of the home. Home, driveway, patio, all flatwork, et…" at bounding box center [288, 279] width 175 height 29
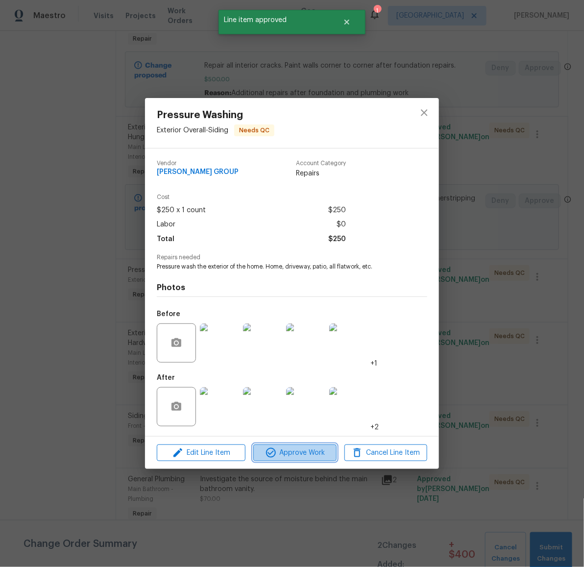
click at [319, 450] on span "Approve Work" at bounding box center [294, 453] width 77 height 12
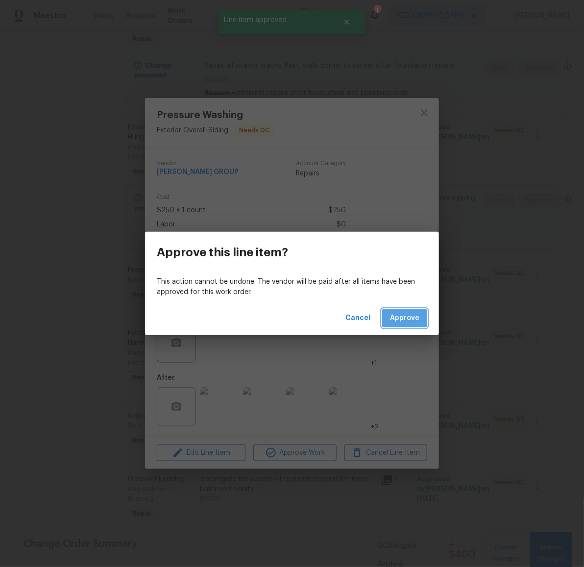
click at [410, 323] on span "Approve" at bounding box center [404, 318] width 29 height 12
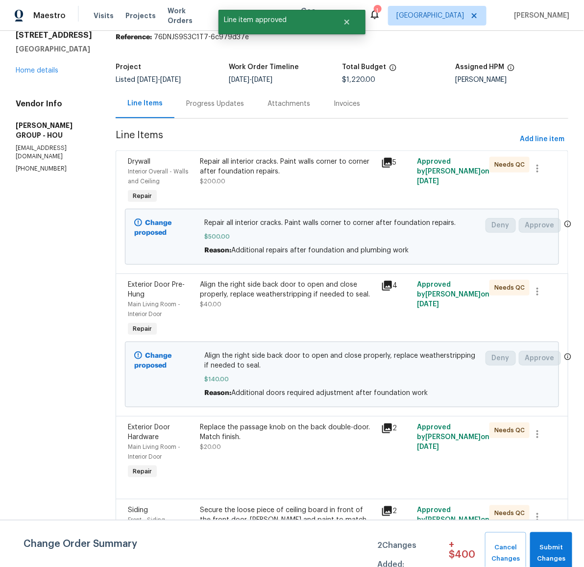
scroll to position [162, 0]
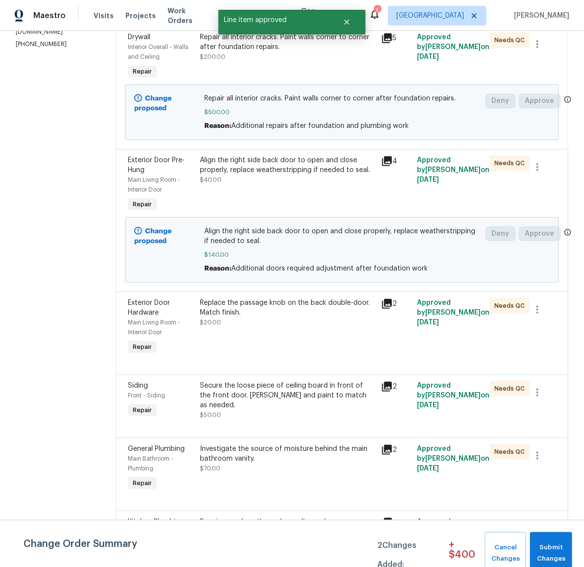
click at [236, 313] on div "Replace the passage knob on the back double-door. Match finish." at bounding box center [288, 308] width 175 height 20
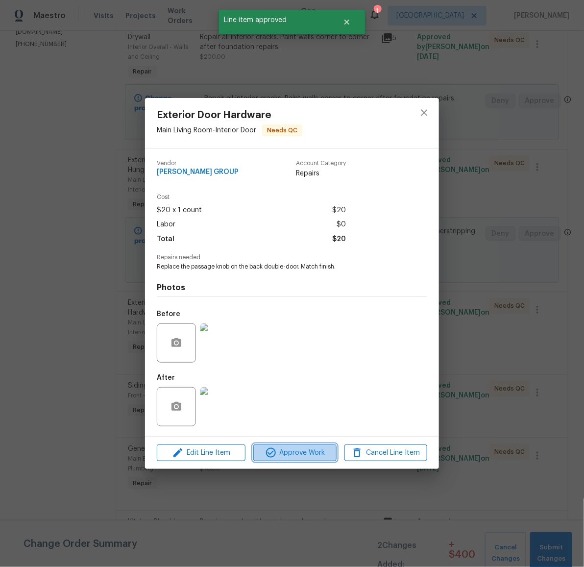
click at [315, 454] on span "Approve Work" at bounding box center [294, 453] width 77 height 12
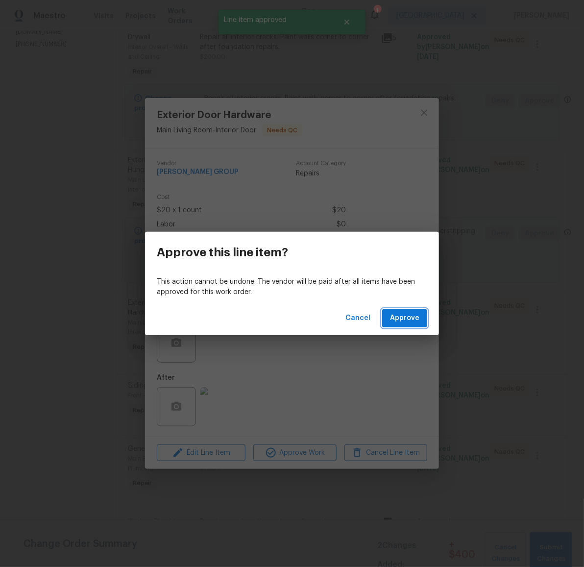
click at [409, 320] on span "Approve" at bounding box center [404, 318] width 29 height 12
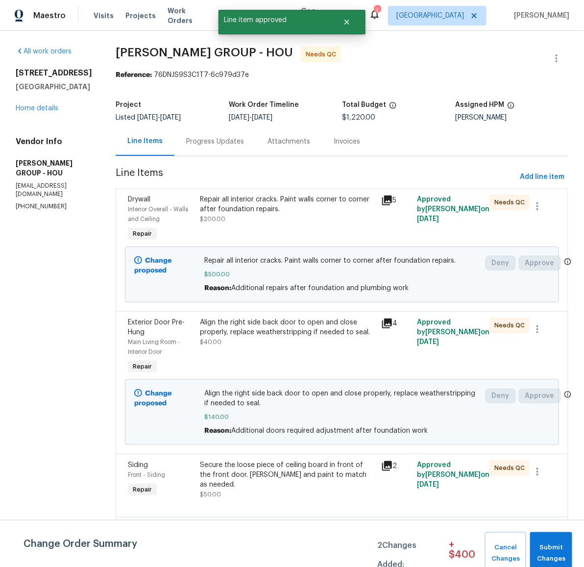
scroll to position [226, 0]
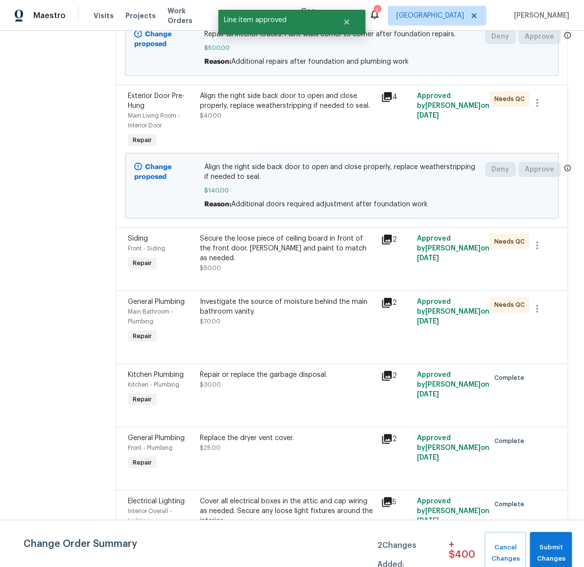
click at [257, 249] on div "Secure the loose piece of ceiling board in front of the front door. [PERSON_NAM…" at bounding box center [288, 248] width 175 height 29
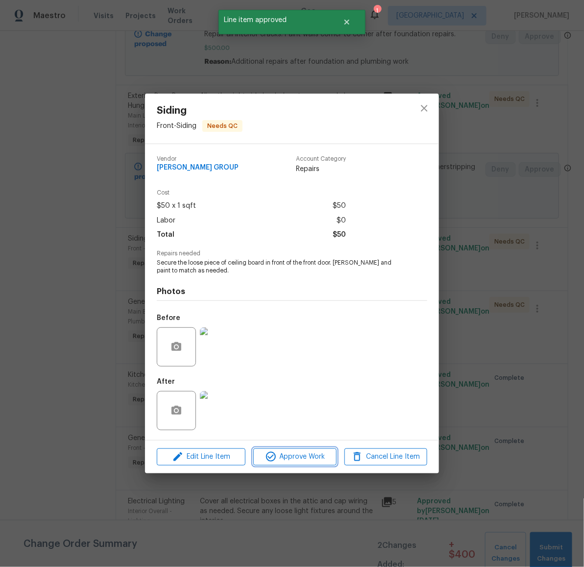
click at [301, 456] on span "Approve Work" at bounding box center [294, 457] width 77 height 12
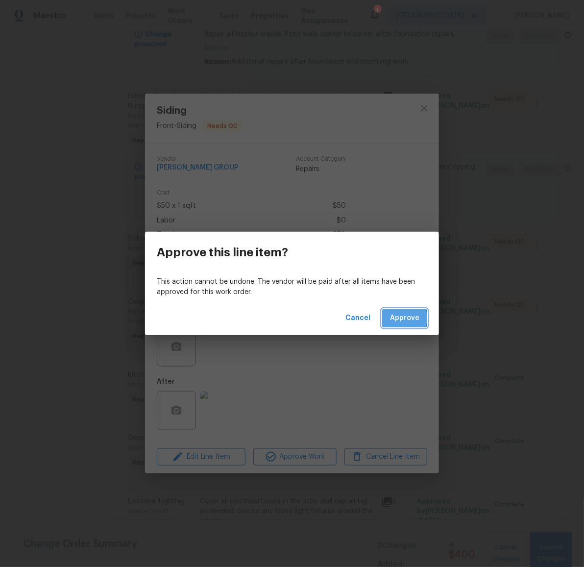
click at [392, 318] on span "Approve" at bounding box center [404, 318] width 29 height 12
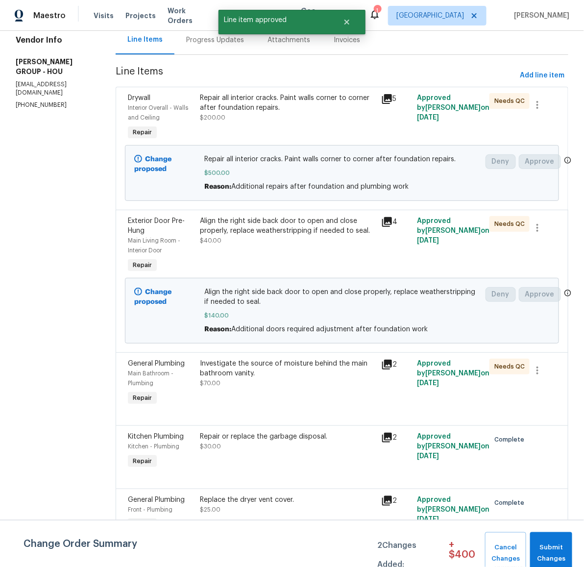
scroll to position [109, 0]
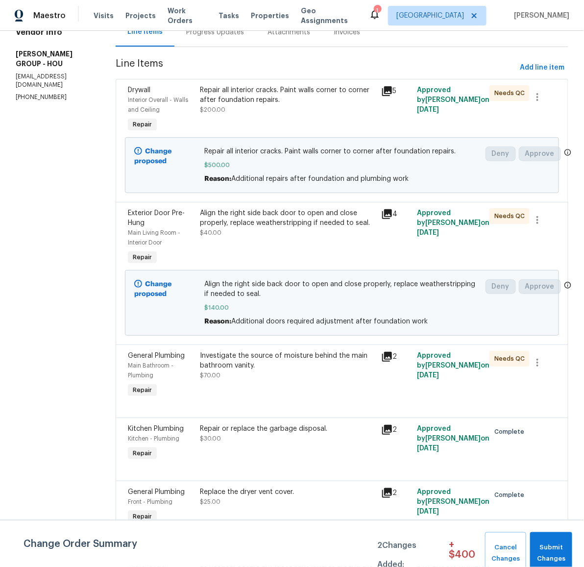
click at [227, 366] on div "Investigate the source of moisture behind the main bathroom vanity." at bounding box center [288, 361] width 175 height 20
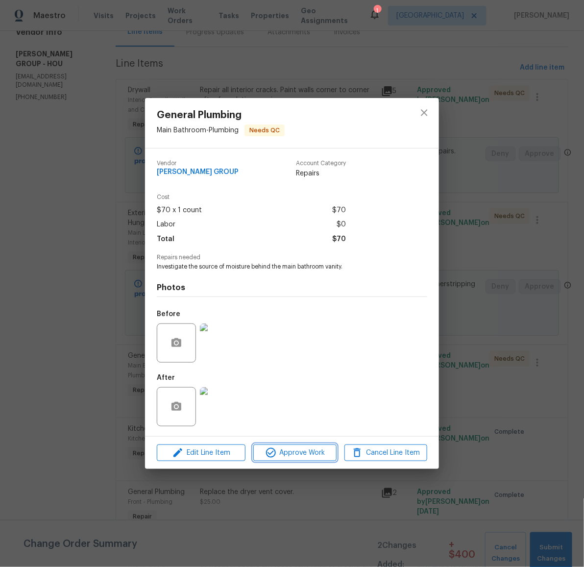
click at [301, 449] on span "Approve Work" at bounding box center [294, 453] width 77 height 12
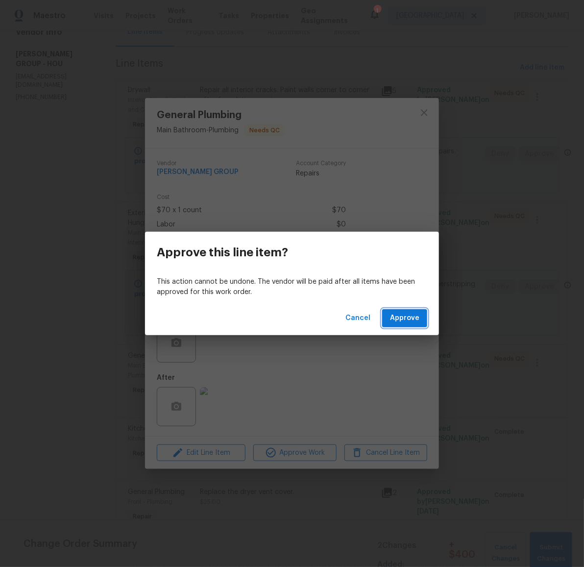
click at [410, 325] on button "Approve" at bounding box center [404, 318] width 45 height 18
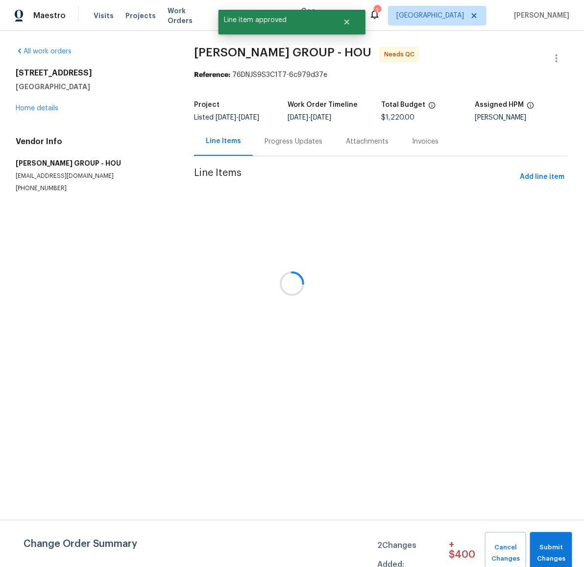
scroll to position [0, 0]
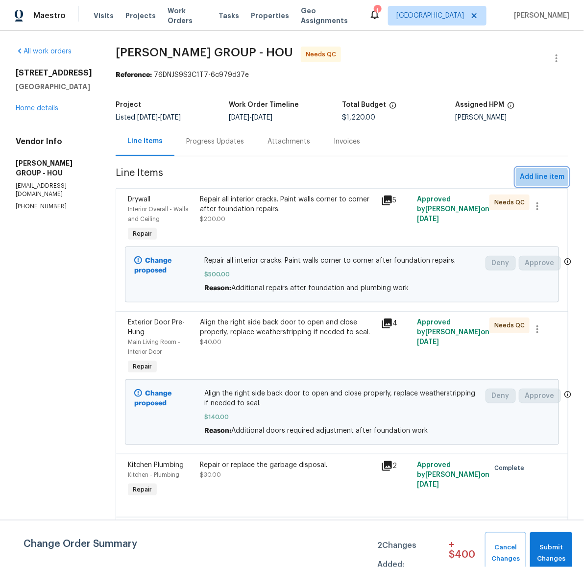
click at [520, 179] on span "Add line item" at bounding box center [542, 177] width 45 height 12
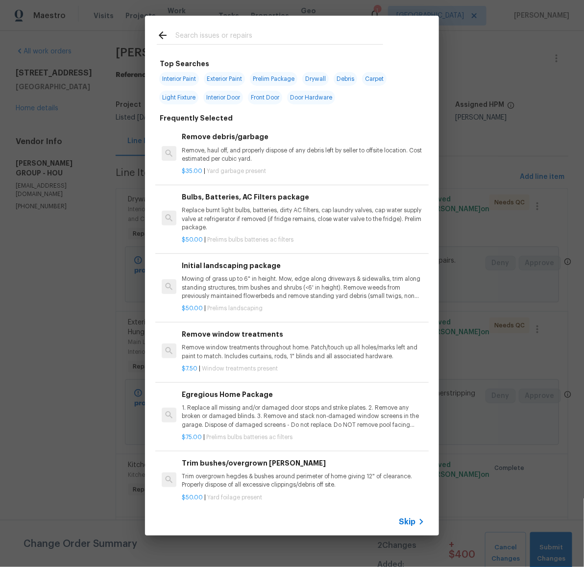
click at [172, 81] on span "Interior Paint" at bounding box center [179, 79] width 40 height 14
type input "Interior Paint"
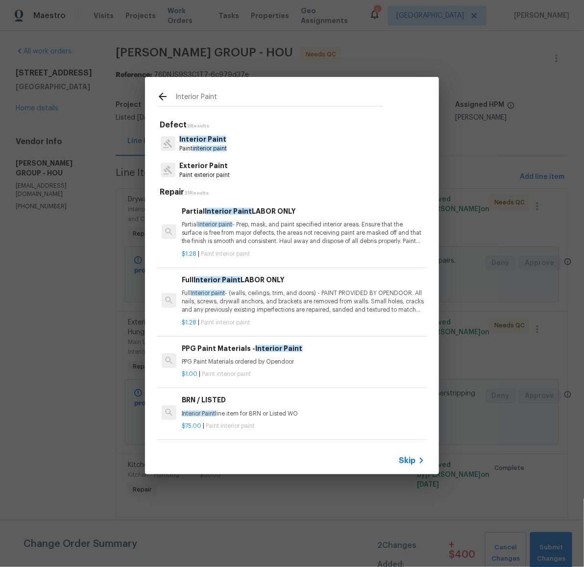
click at [220, 142] on span "Interior Paint" at bounding box center [202, 139] width 47 height 7
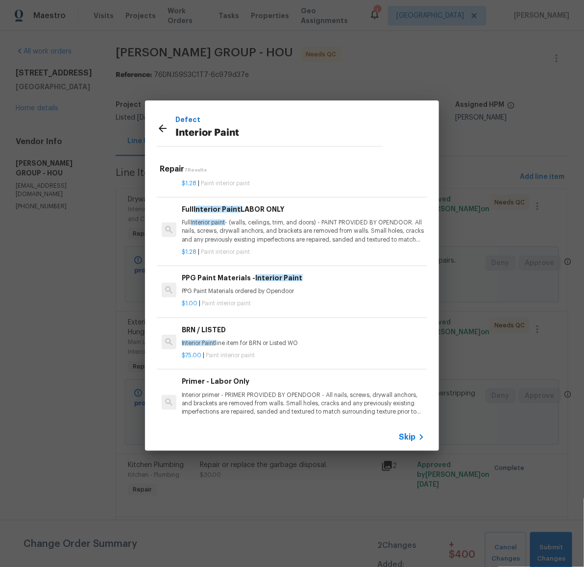
scroll to position [179, 0]
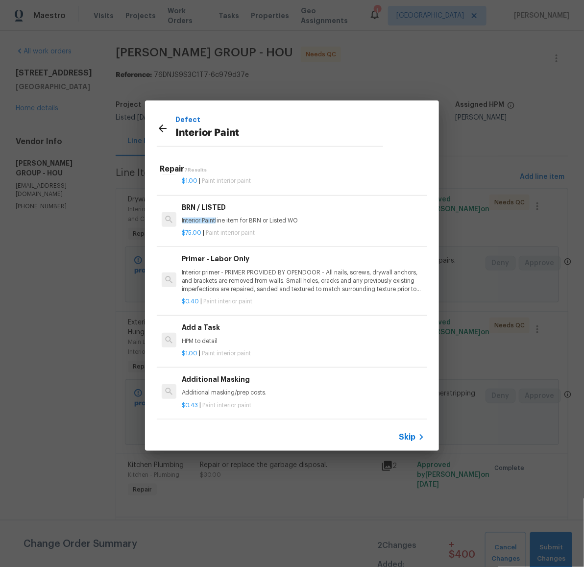
click at [249, 337] on p "HPM to detail" at bounding box center [303, 341] width 243 height 8
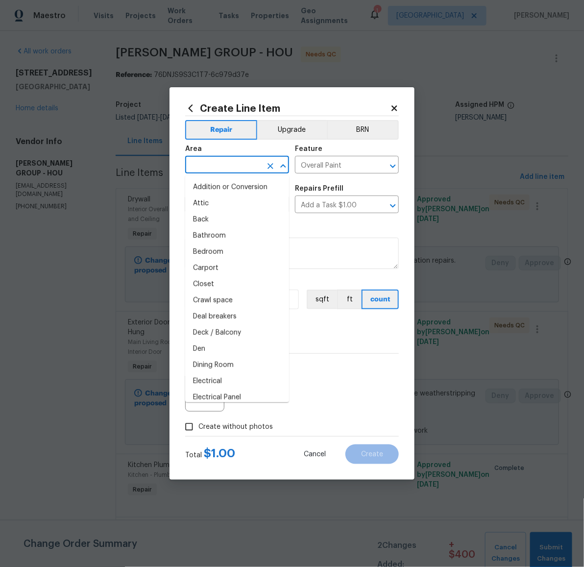
click at [236, 165] on input "text" at bounding box center [223, 165] width 76 height 15
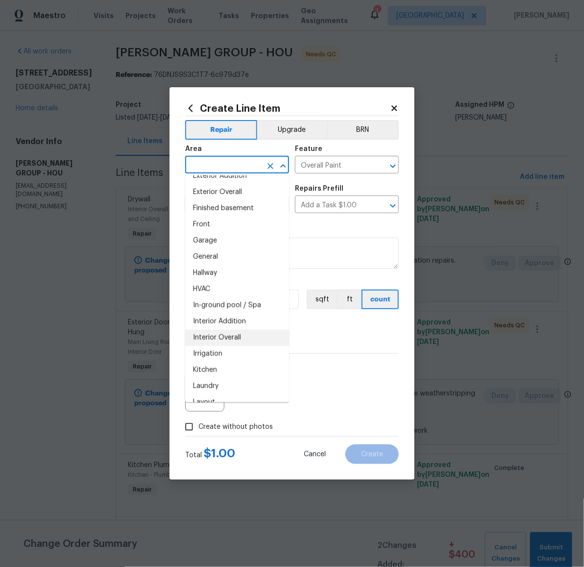
click at [222, 333] on li "Interior Overall" at bounding box center [237, 338] width 104 height 16
type input "Interior Overall"
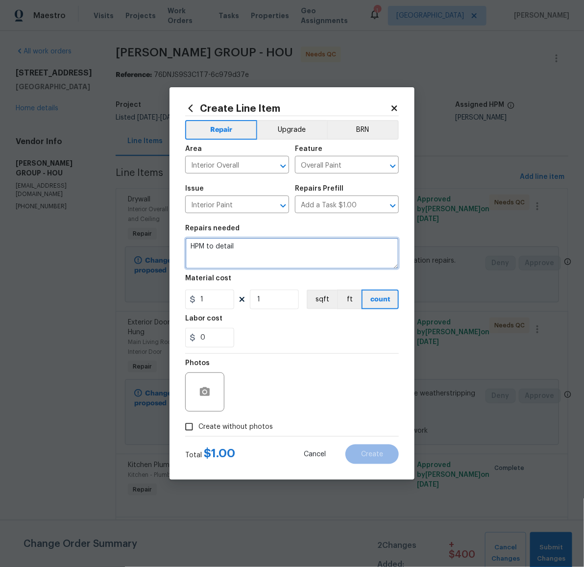
drag, startPoint x: 258, startPoint y: 247, endPoint x: 156, endPoint y: 232, distance: 103.0
click at [156, 233] on div "Create Line Item Repair Upgrade BRN Area Interior Overall ​ Feature Overall Pai…" at bounding box center [292, 283] width 584 height 567
type textarea "Additional paint after foundation & plumbing repairs - walls corner to corner, …"
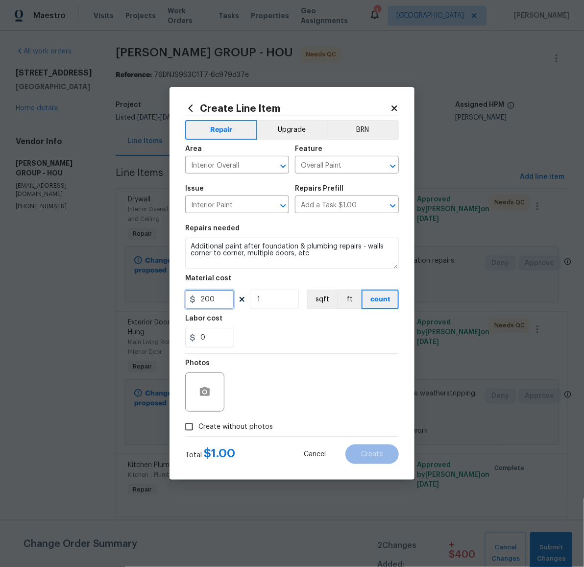
type input "200"
click at [238, 422] on span "Create without photos" at bounding box center [236, 427] width 75 height 10
click at [199, 422] on input "Create without photos" at bounding box center [189, 427] width 19 height 19
checkbox input "true"
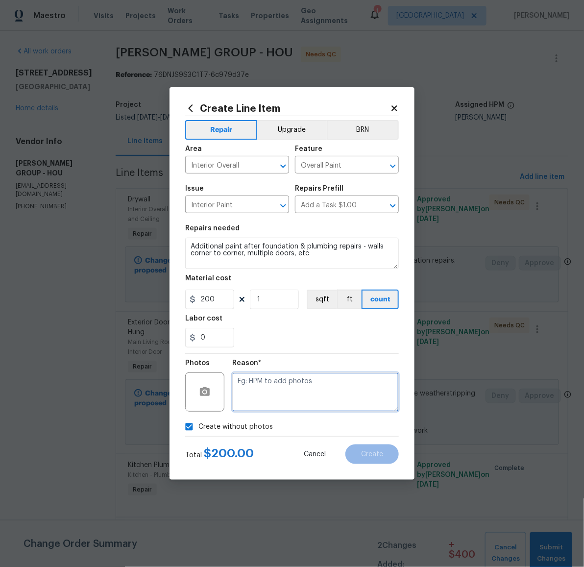
click at [254, 388] on textarea at bounding box center [315, 392] width 167 height 39
type textarea "later"
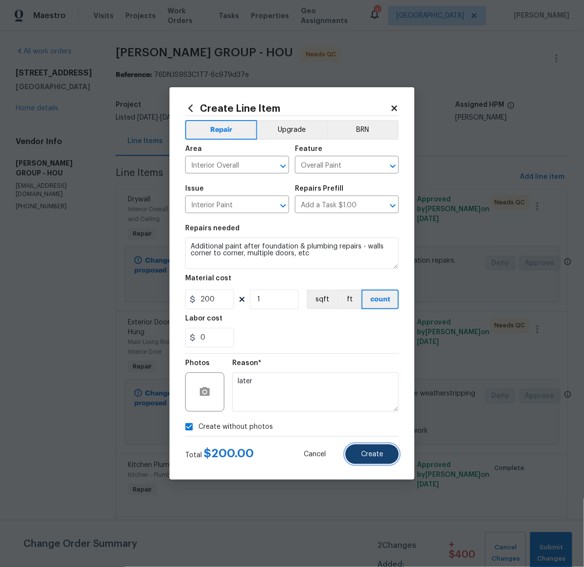
click at [367, 451] on span "Create" at bounding box center [372, 454] width 22 height 7
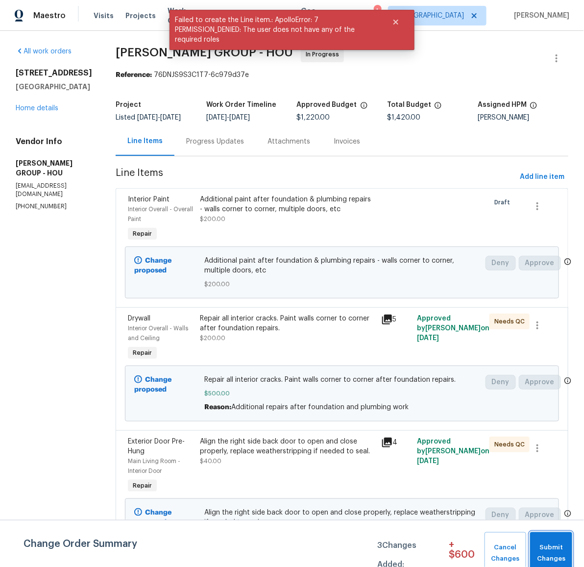
click at [550, 552] on span "Submit Changes" at bounding box center [551, 553] width 32 height 23
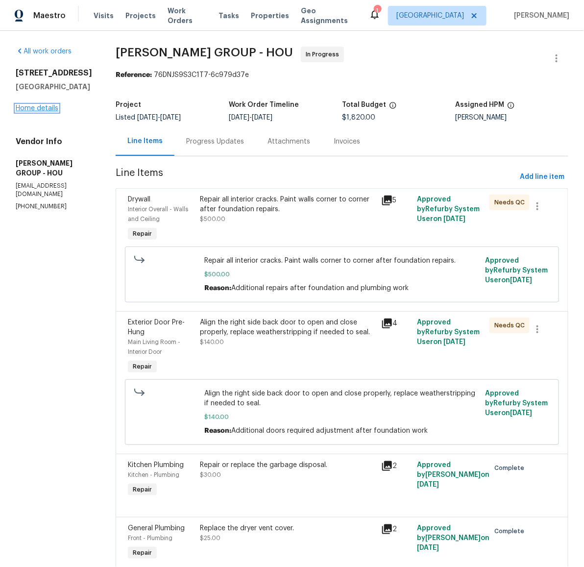
click at [38, 112] on link "Home details" at bounding box center [37, 108] width 43 height 7
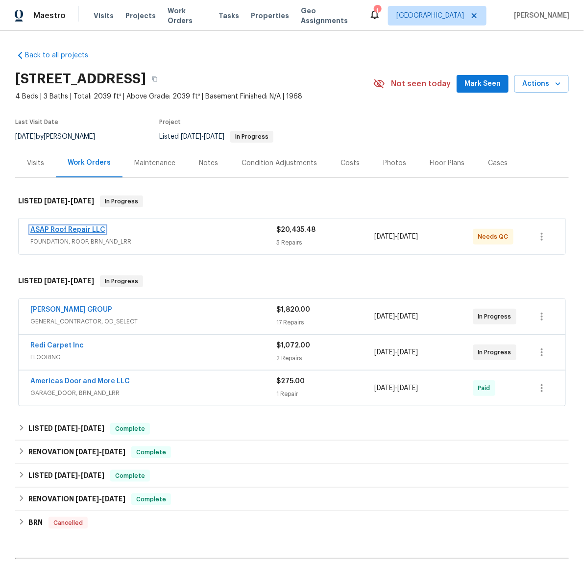
click at [69, 228] on link "ASAP Roof Repair LLC" at bounding box center [67, 229] width 75 height 7
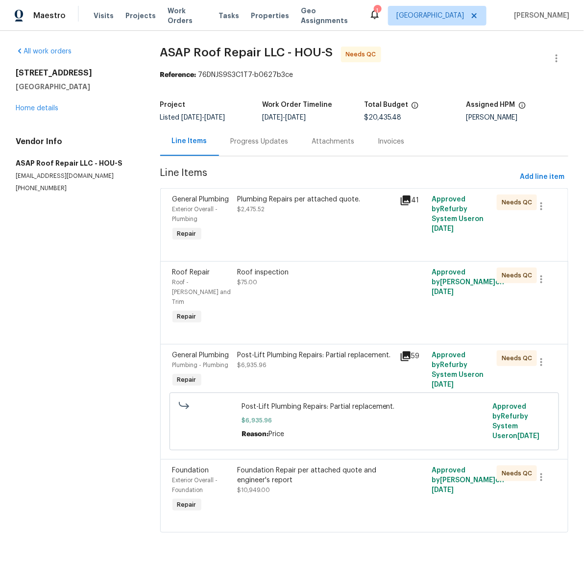
click at [252, 141] on div "Progress Updates" at bounding box center [260, 142] width 58 height 10
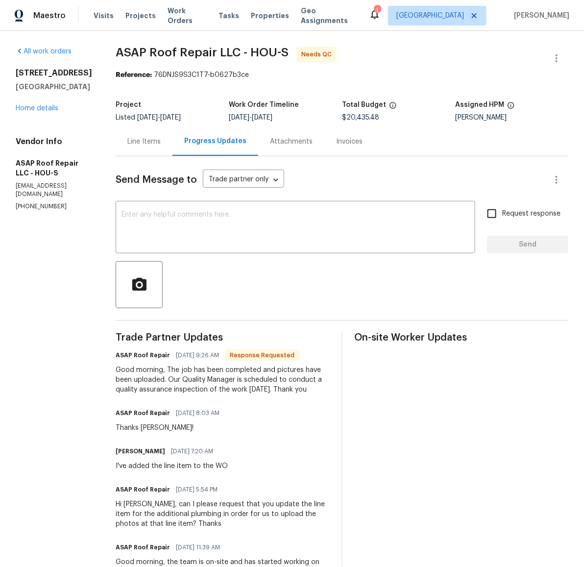
click at [151, 140] on div "Line Items" at bounding box center [143, 142] width 33 height 10
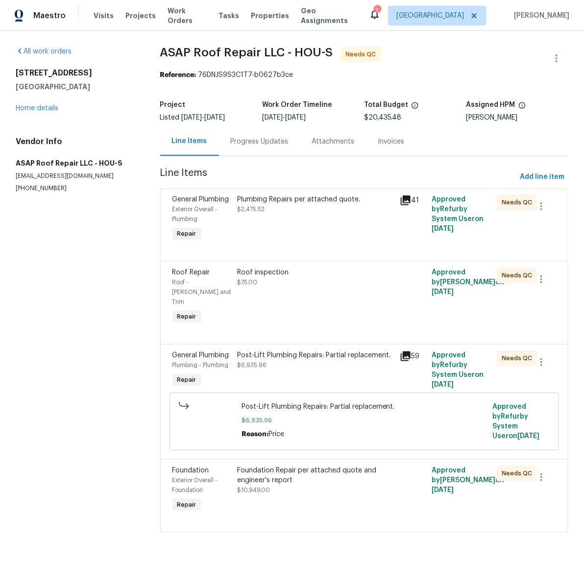
click at [320, 204] on div "Plumbing Repairs per attached quote." at bounding box center [315, 200] width 156 height 10
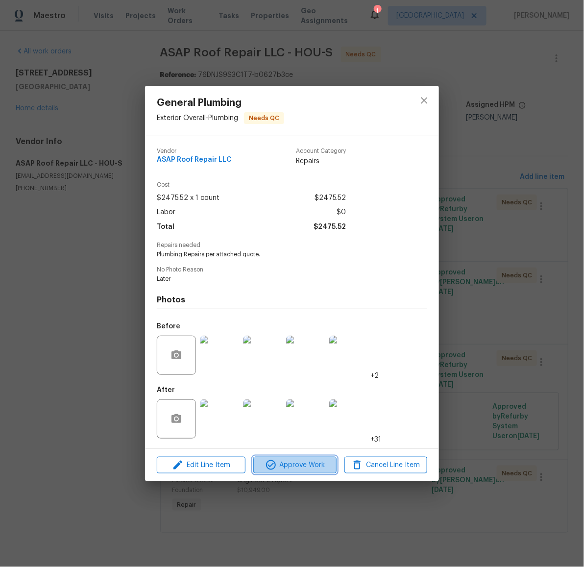
click at [302, 463] on span "Approve Work" at bounding box center [294, 465] width 77 height 12
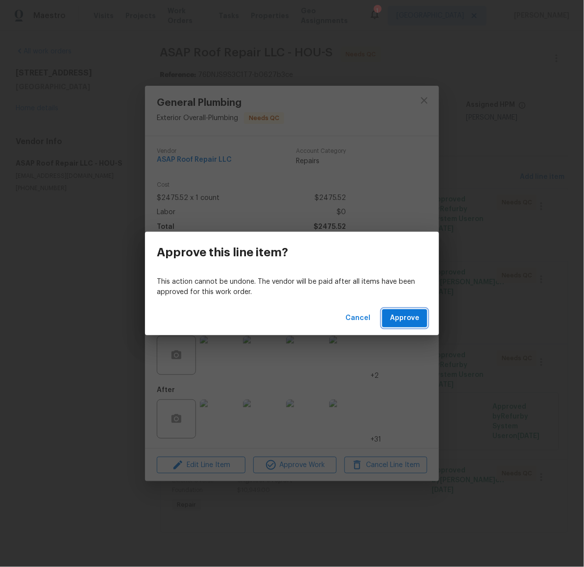
click at [399, 321] on span "Approve" at bounding box center [404, 318] width 29 height 12
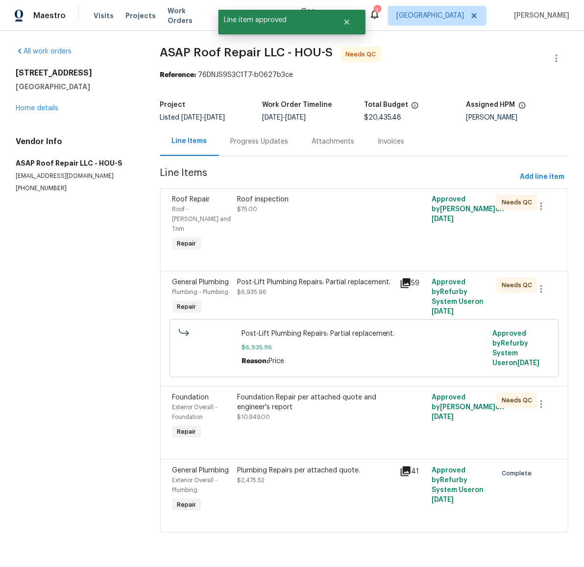
click at [280, 198] on div "Roof inspection" at bounding box center [315, 200] width 156 height 10
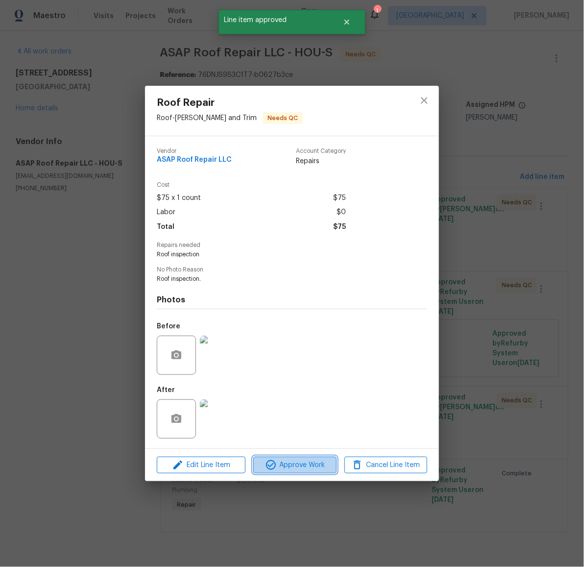
click at [297, 472] on span "Approve Work" at bounding box center [294, 465] width 77 height 12
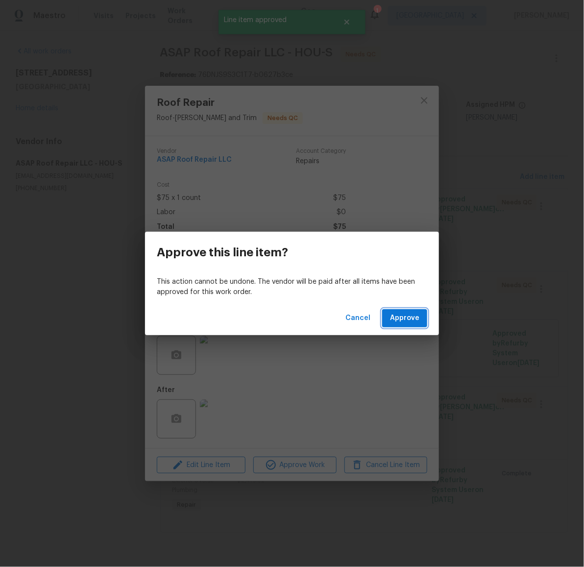
click at [397, 316] on span "Approve" at bounding box center [404, 318] width 29 height 12
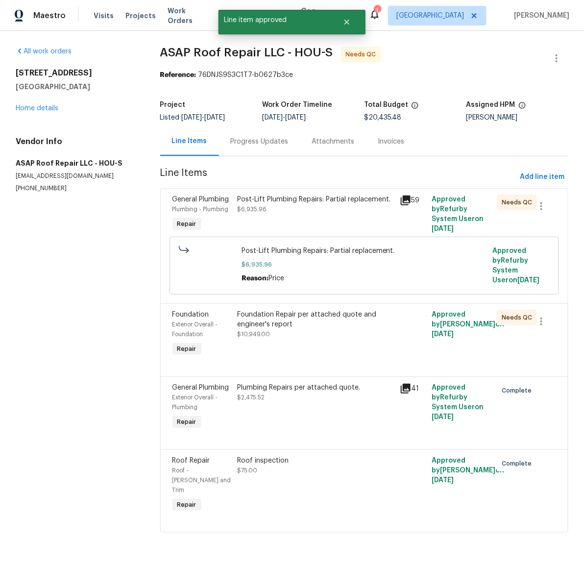
click at [274, 199] on div "Post-Lift Plumbing Repairs: Partial replacement." at bounding box center [315, 200] width 156 height 10
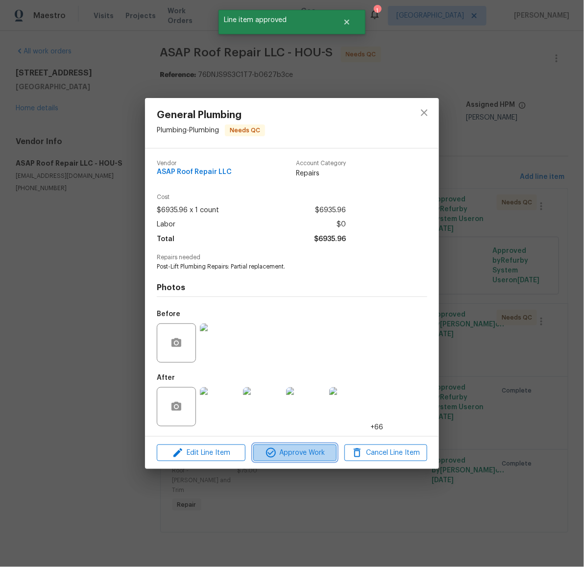
click at [310, 453] on span "Approve Work" at bounding box center [294, 453] width 77 height 12
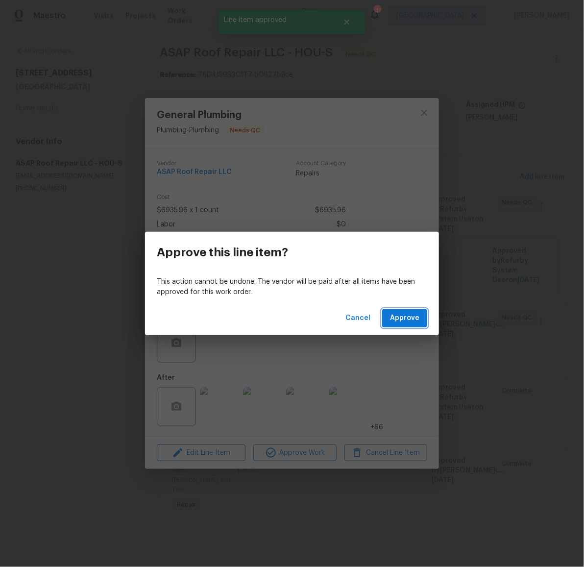
click at [409, 313] on span "Approve" at bounding box center [404, 318] width 29 height 12
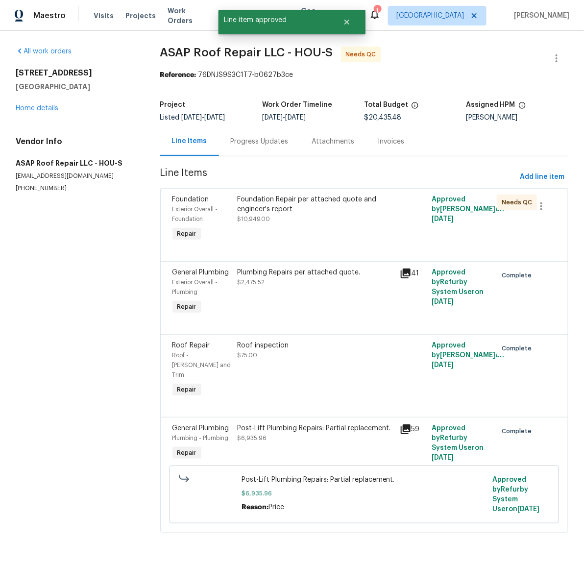
click at [284, 200] on div "Foundation Repair per attached quote and engineer's report" at bounding box center [315, 205] width 156 height 20
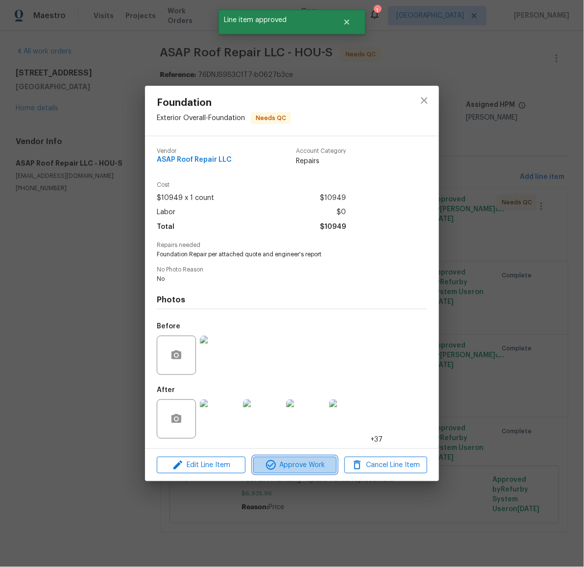
click at [314, 465] on span "Approve Work" at bounding box center [294, 465] width 77 height 12
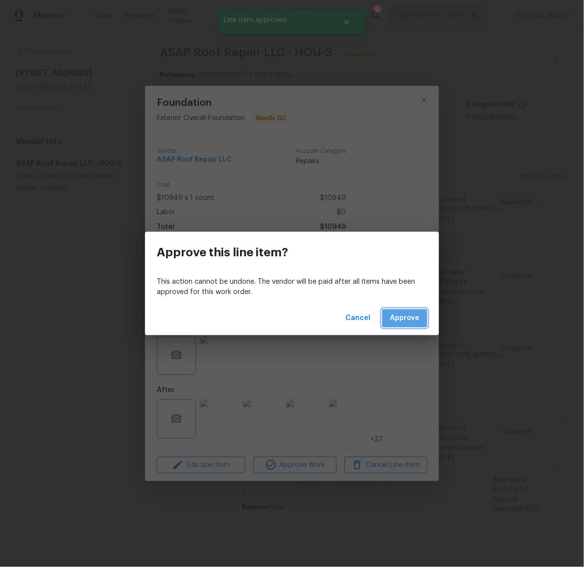
click at [409, 321] on span "Approve" at bounding box center [404, 318] width 29 height 12
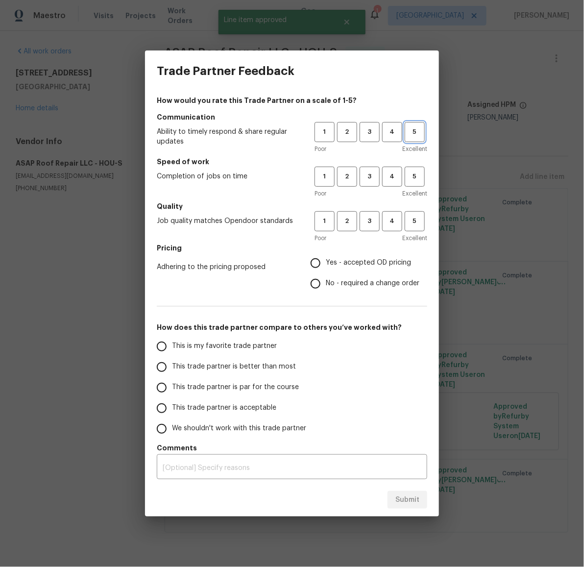
click at [422, 132] on span "5" at bounding box center [415, 131] width 18 height 11
click at [403, 175] on div "1 2 3 4 5" at bounding box center [371, 177] width 113 height 20
click at [396, 224] on span "4" at bounding box center [392, 221] width 18 height 11
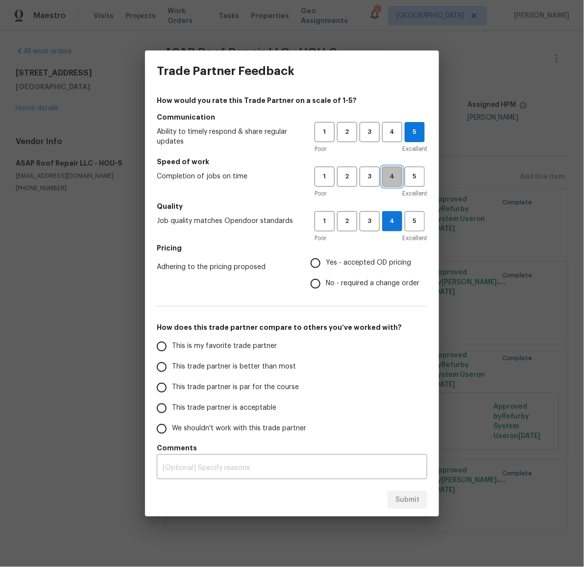
click at [400, 169] on button "4" at bounding box center [392, 177] width 20 height 20
click at [365, 284] on span "No - required a change order" at bounding box center [373, 283] width 94 height 10
click at [326, 284] on input "No - required a change order" at bounding box center [315, 284] width 21 height 21
radio input "true"
click at [267, 367] on span "This trade partner is better than most" at bounding box center [234, 367] width 124 height 10
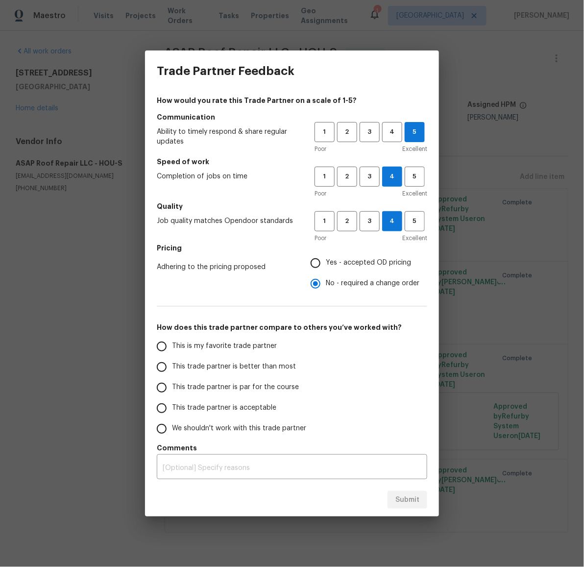
click at [172, 367] on input "This trade partner is better than most" at bounding box center [161, 367] width 21 height 21
click at [410, 503] on span "Submit" at bounding box center [408, 500] width 24 height 12
radio input "true"
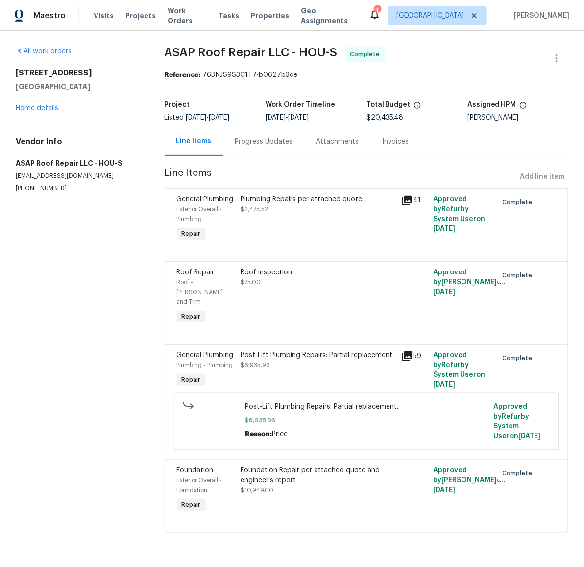
radio input "false"
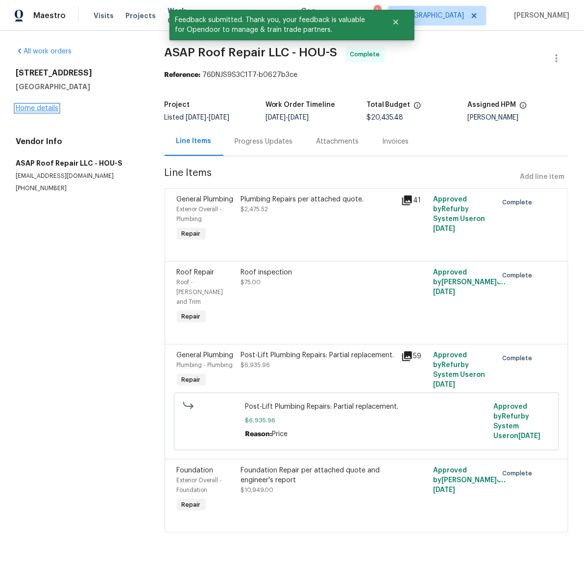
click at [37, 105] on link "Home details" at bounding box center [37, 108] width 43 height 7
